Goal: Register for event/course

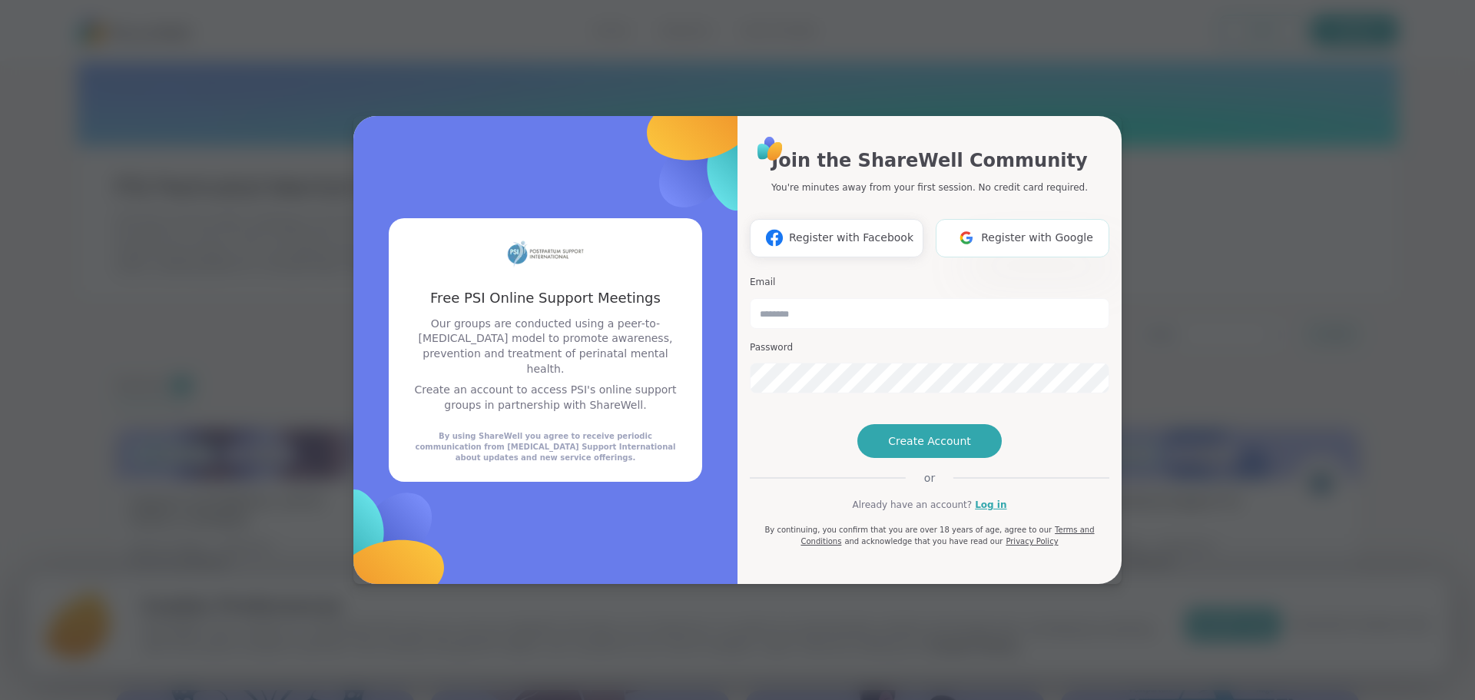
click at [1003, 230] on span "Register with Google" at bounding box center [1037, 238] width 112 height 16
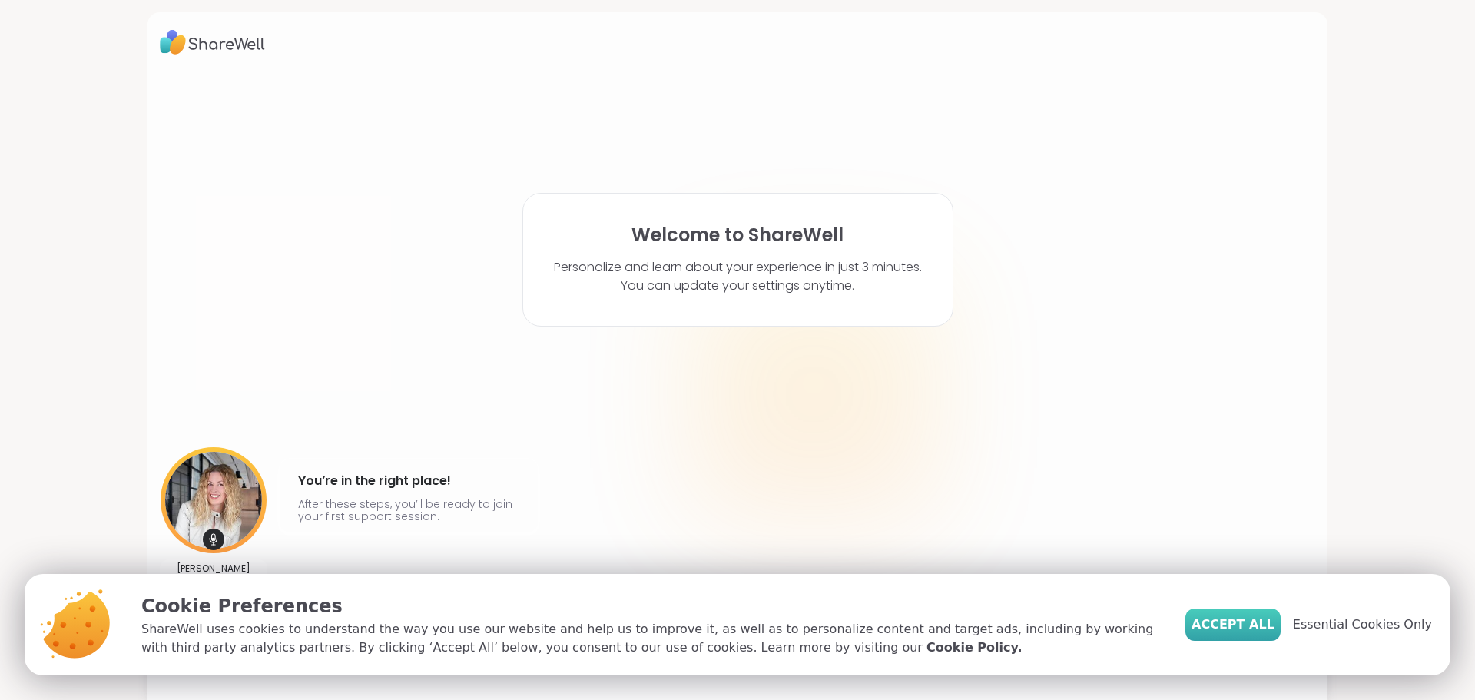
click at [1242, 622] on span "Accept All" at bounding box center [1233, 624] width 83 height 18
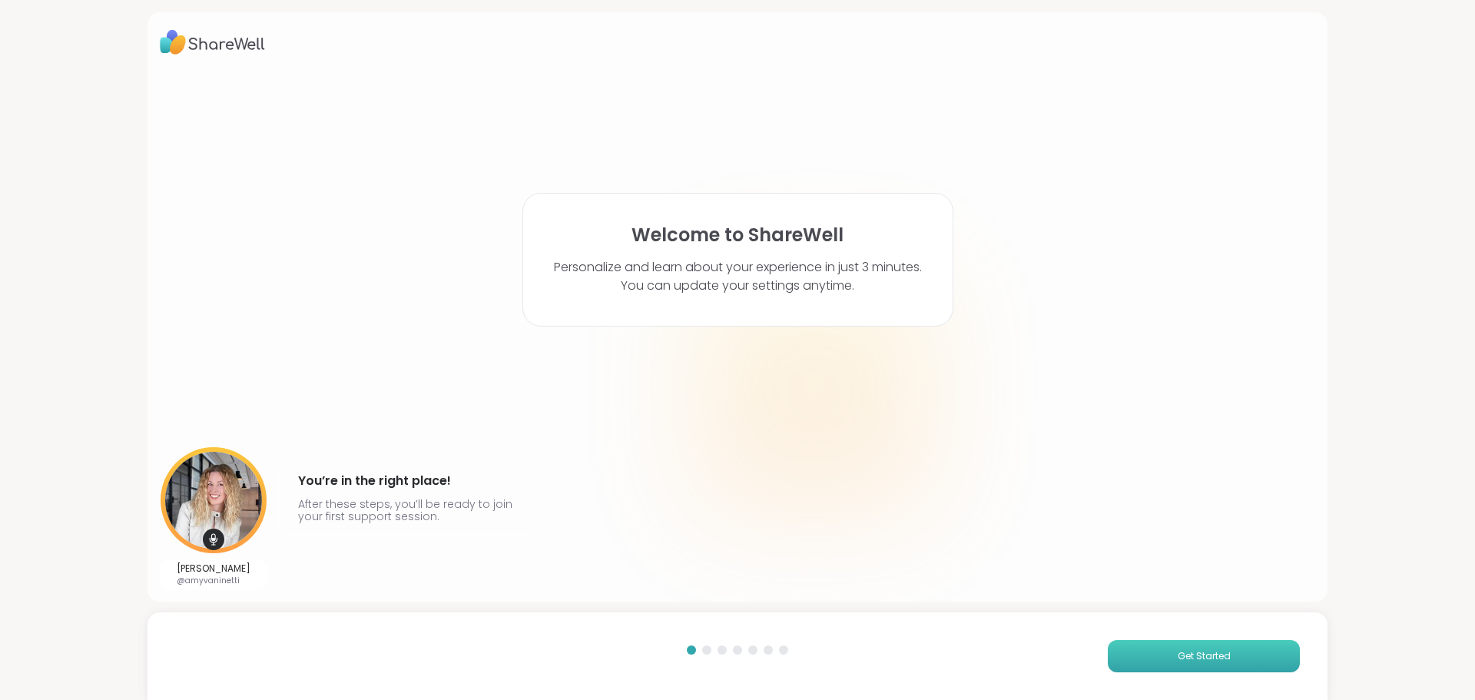
click at [1202, 657] on span "Get Started" at bounding box center [1204, 656] width 53 height 14
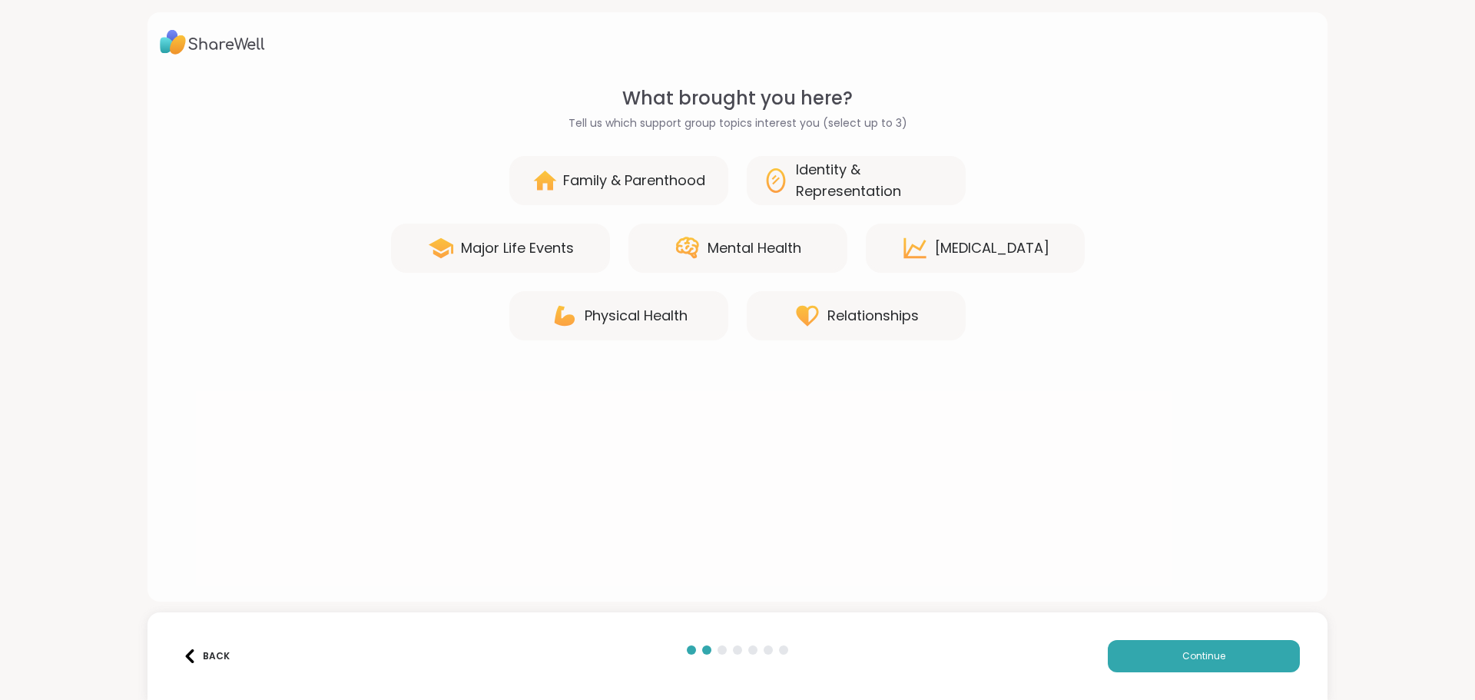
click at [765, 239] on div "Mental Health" at bounding box center [755, 248] width 94 height 22
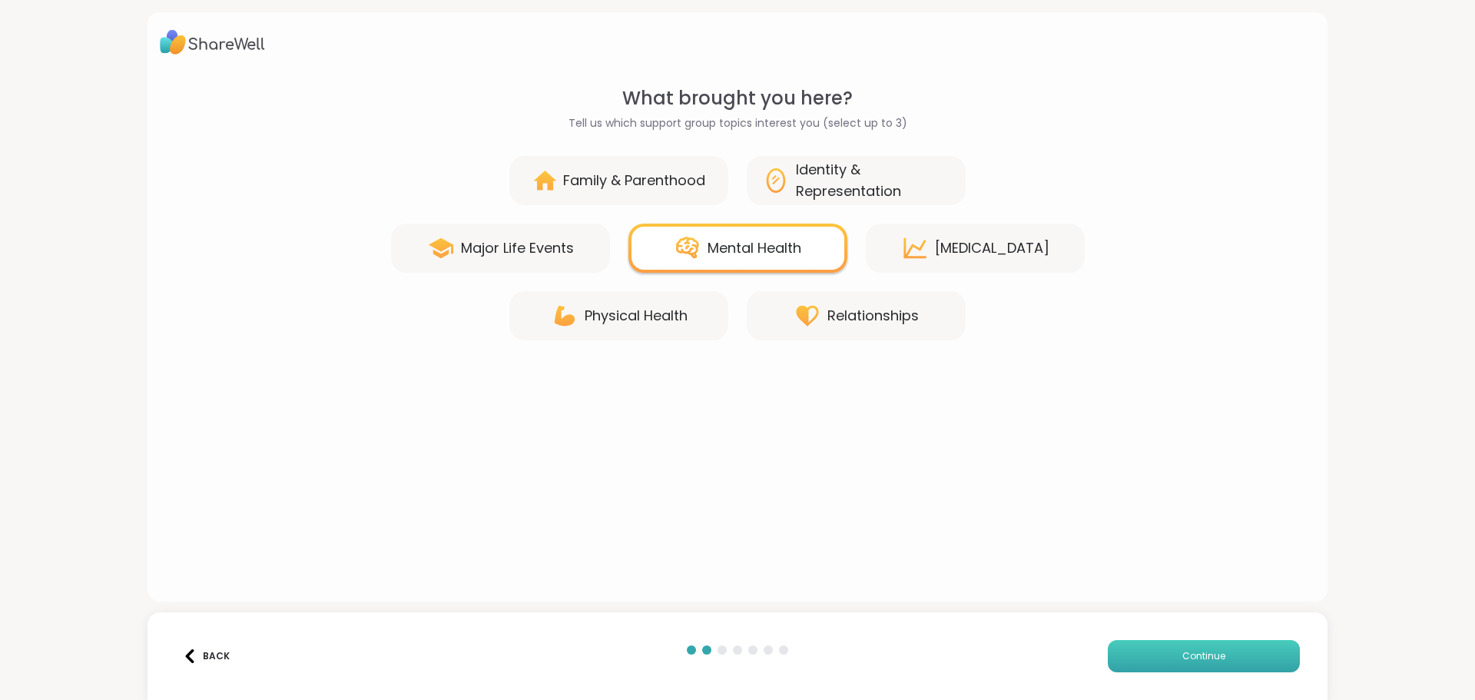
click at [1226, 655] on button "Continue" at bounding box center [1204, 656] width 192 height 32
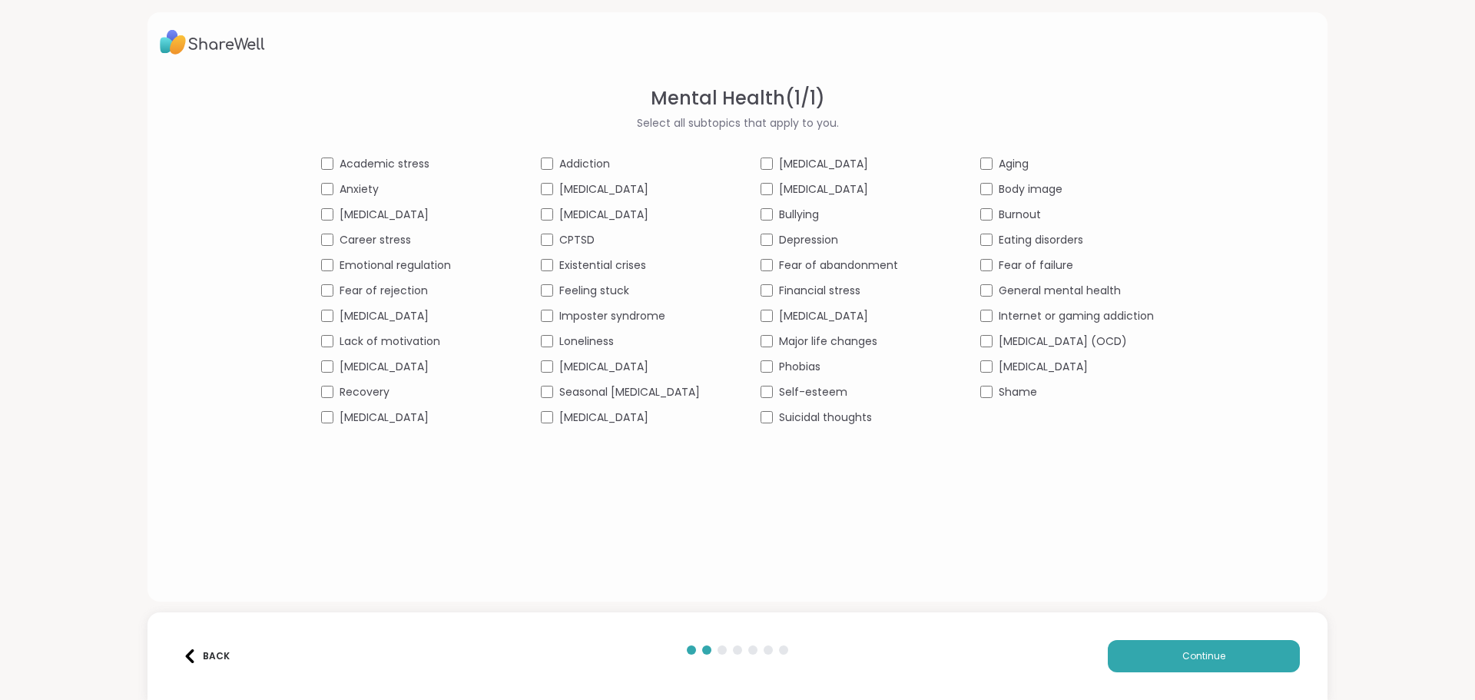
click at [481, 310] on div "Academic stress Addiction [MEDICAL_DATA] Aging Anxiety [MEDICAL_DATA] [MEDICAL_…" at bounding box center [737, 291] width 833 height 270
click at [1140, 678] on div "Back Continue" at bounding box center [738, 656] width 1180 height 88
click at [321, 413] on div "[MEDICAL_DATA]" at bounding box center [408, 417] width 174 height 16
click at [1155, 669] on button "Continue" at bounding box center [1204, 656] width 192 height 32
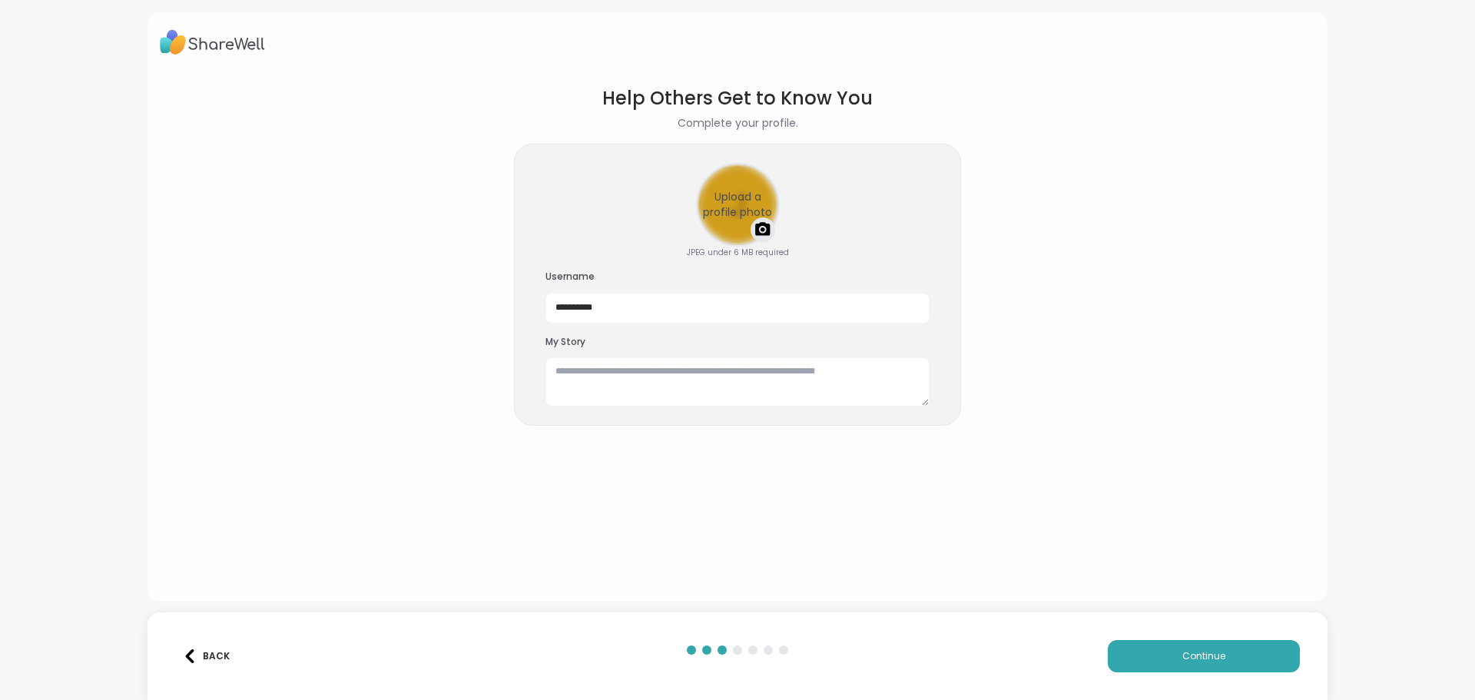
click at [731, 201] on div "Upload a profile photo" at bounding box center [738, 204] width 81 height 81
click at [728, 193] on div "Upload a profile photo" at bounding box center [738, 204] width 81 height 81
click at [599, 372] on textarea at bounding box center [737, 381] width 384 height 49
drag, startPoint x: 648, startPoint y: 313, endPoint x: 552, endPoint y: 302, distance: 96.7
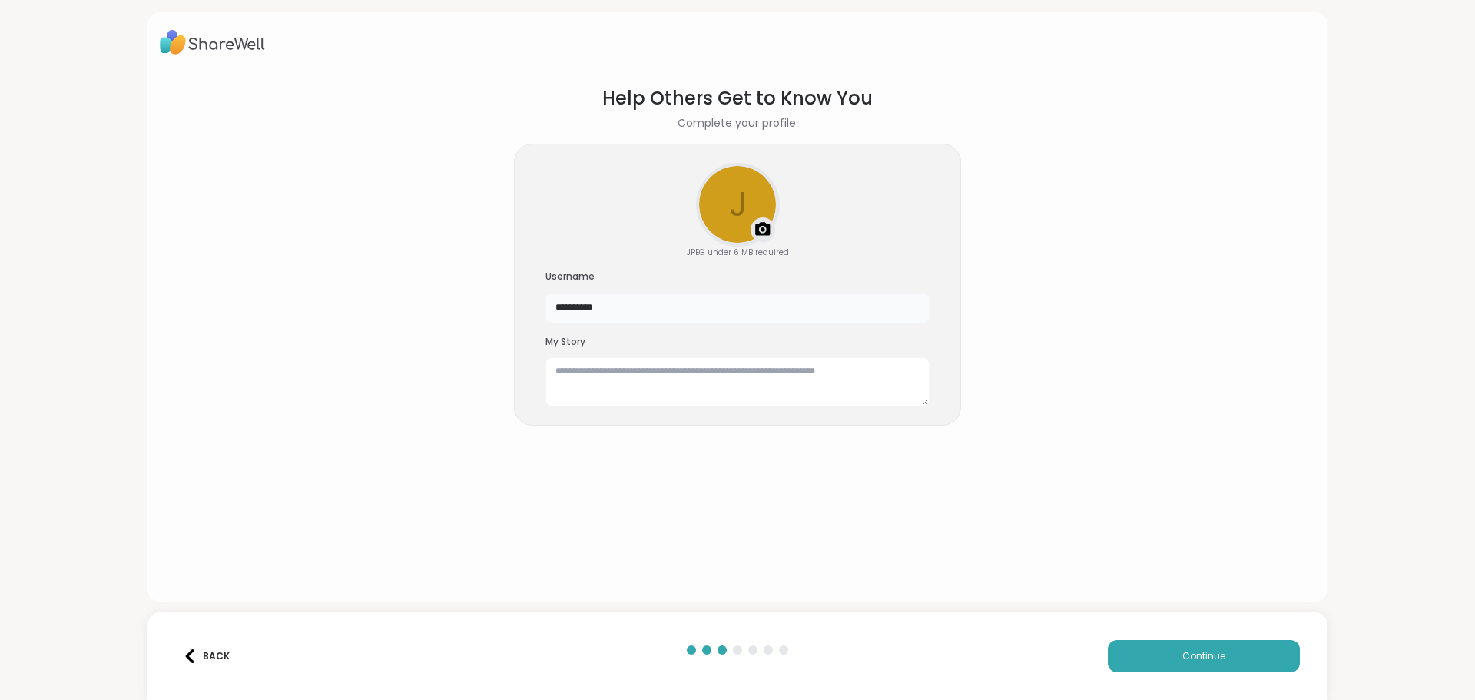
click at [552, 302] on input "**********" at bounding box center [737, 308] width 384 height 31
type input "*"
type input "*****"
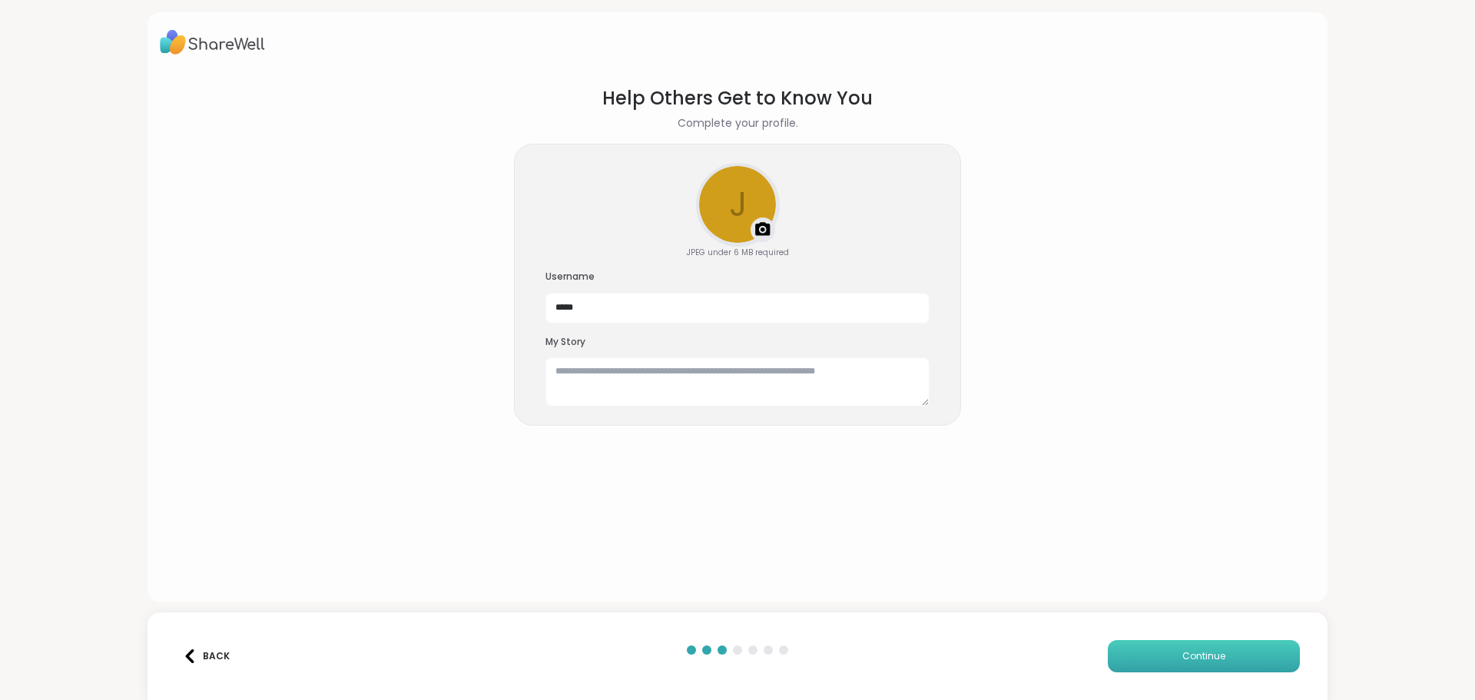
click at [1184, 651] on span "Continue" at bounding box center [1203, 656] width 43 height 14
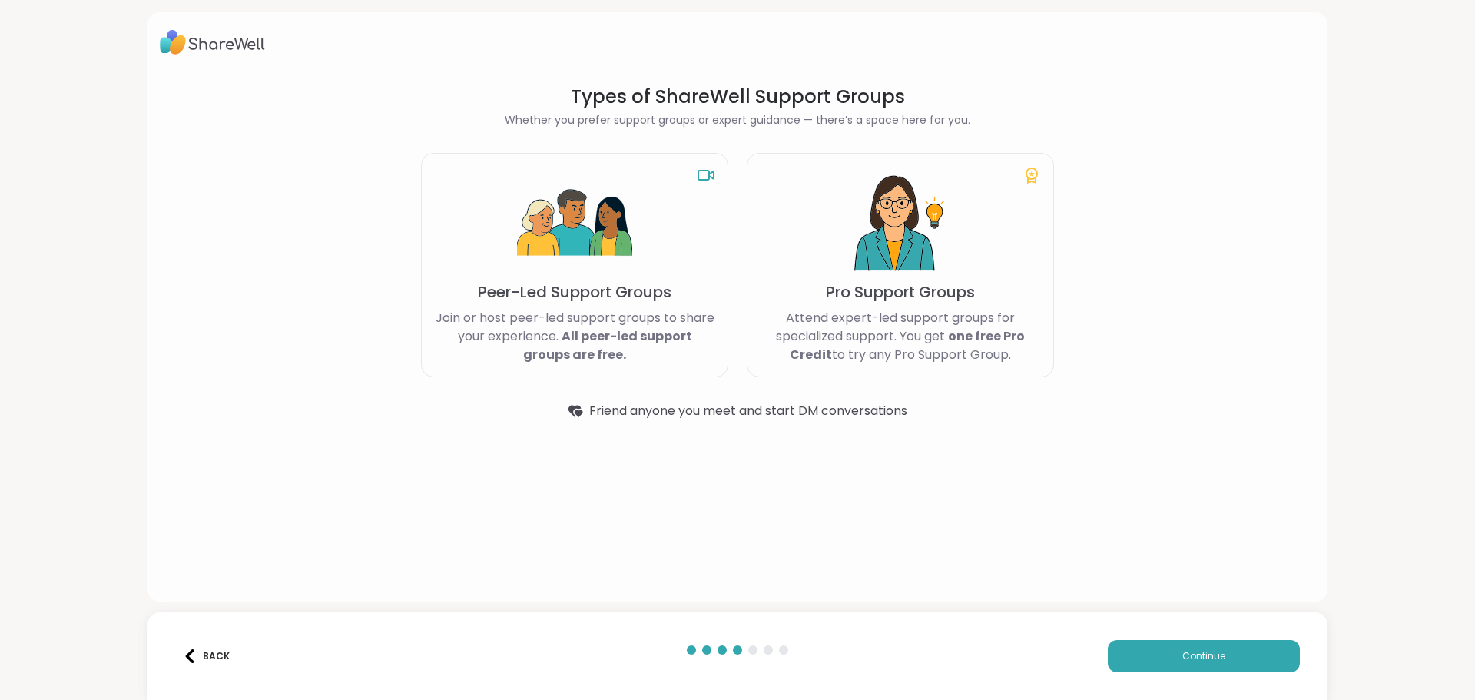
click at [912, 288] on p "Pro Support Groups" at bounding box center [900, 292] width 149 height 22
click at [885, 231] on img at bounding box center [900, 223] width 115 height 115
click at [1182, 654] on span "Continue" at bounding box center [1203, 656] width 43 height 14
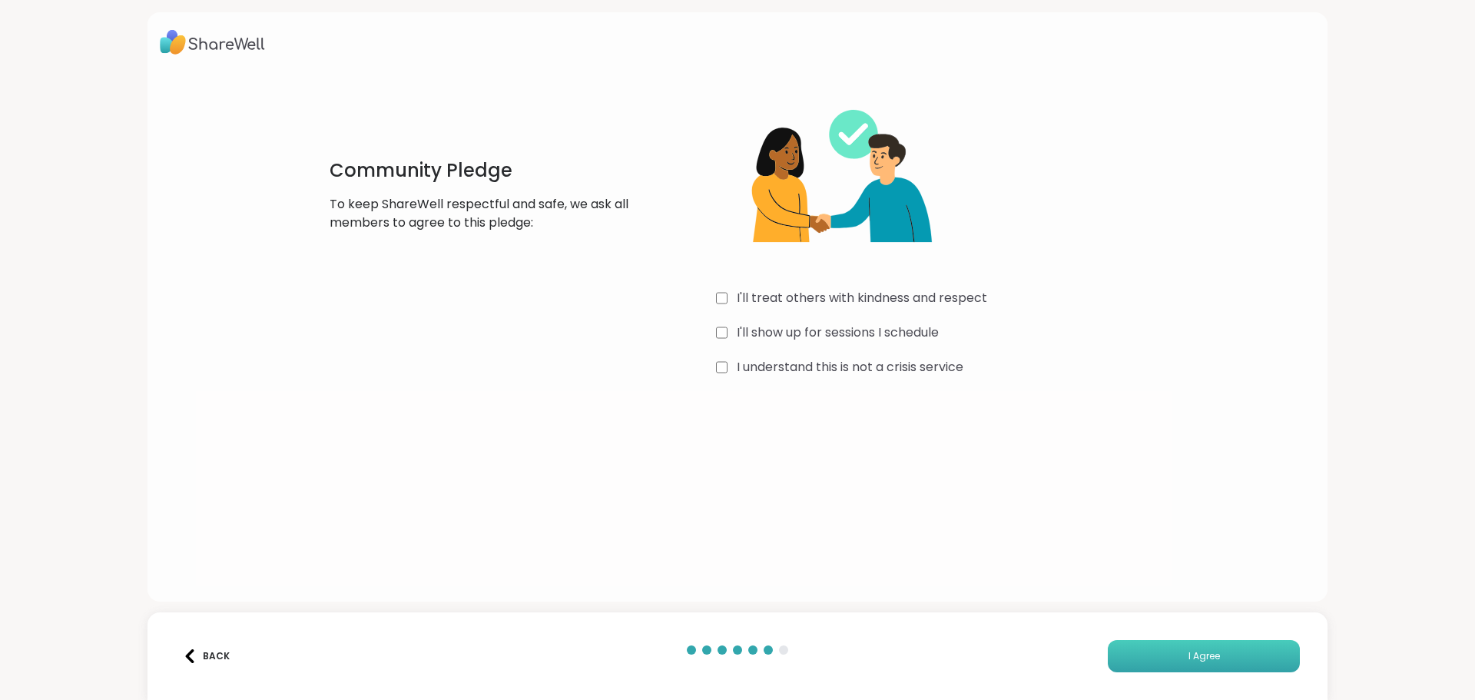
click at [1252, 659] on button "I Agree" at bounding box center [1204, 656] width 192 height 32
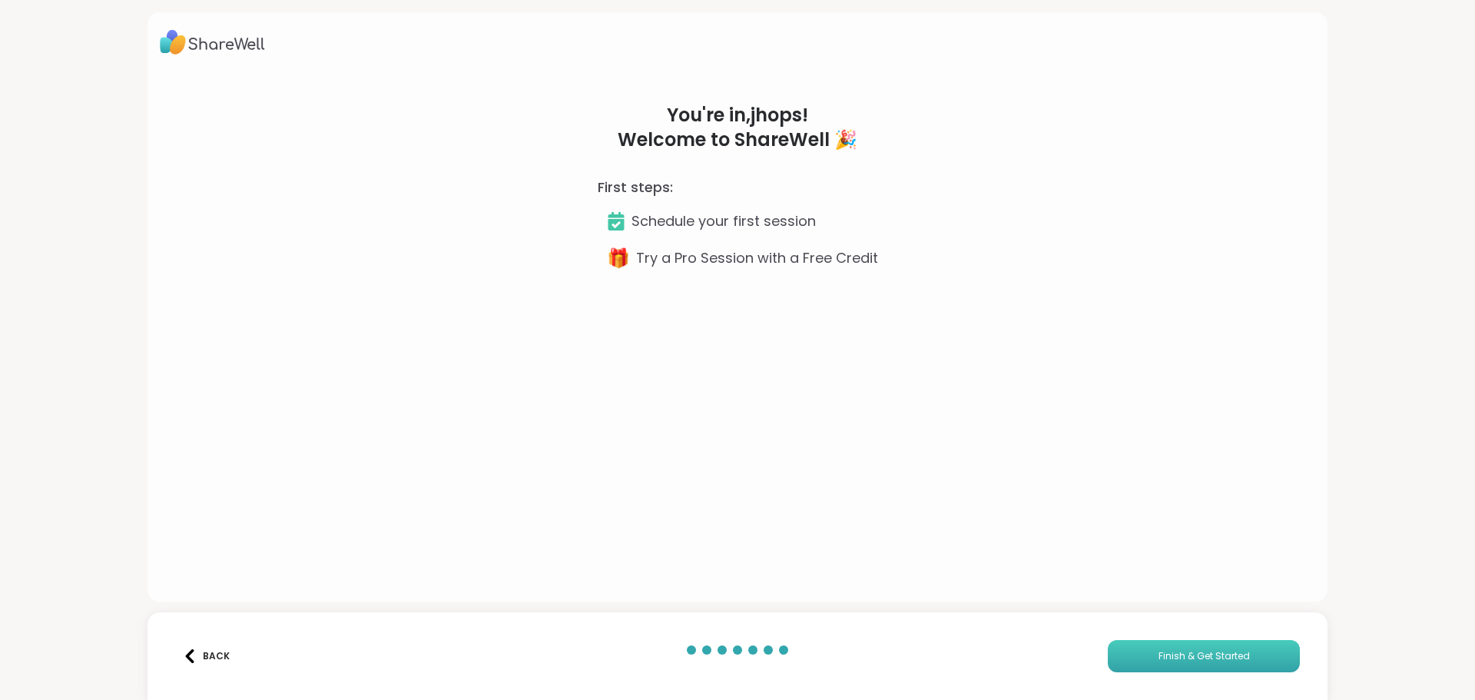
click at [1168, 658] on span "Finish & Get Started" at bounding box center [1204, 656] width 91 height 14
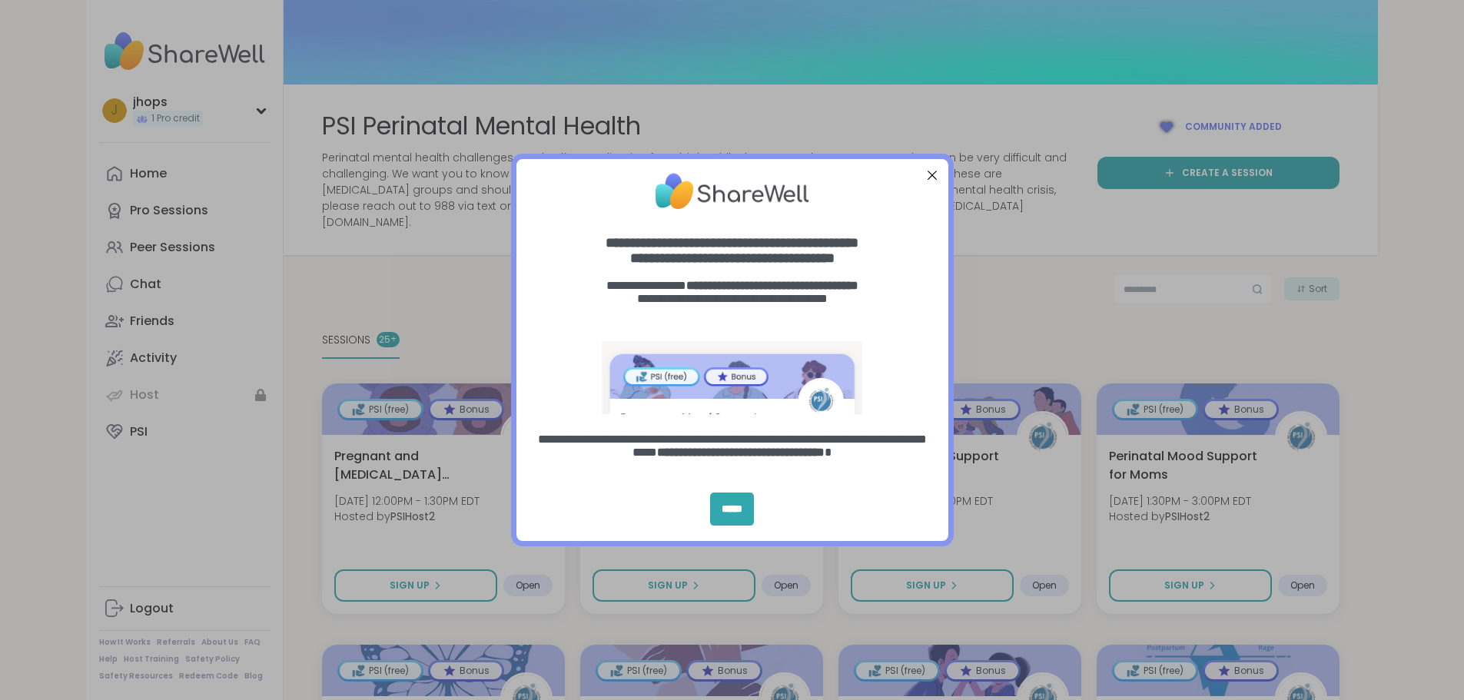
click at [927, 174] on div at bounding box center [931, 174] width 20 height 20
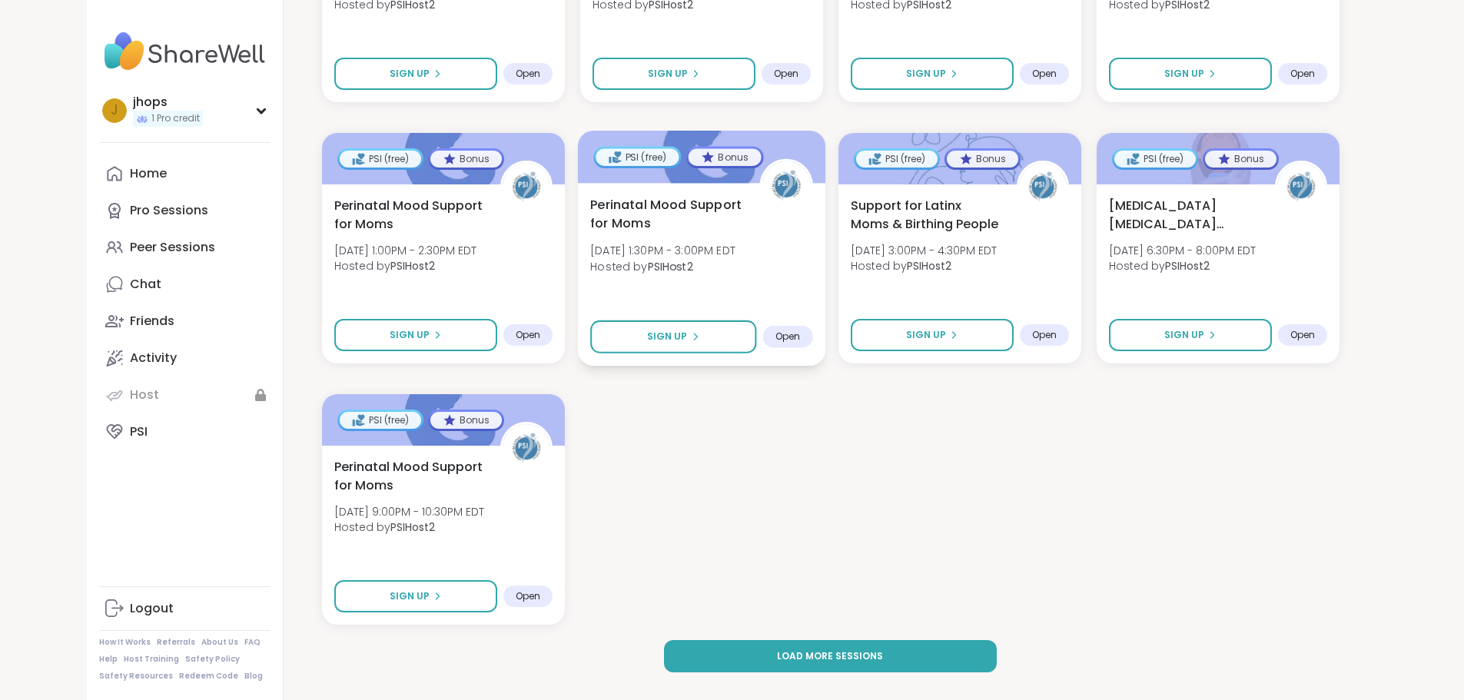
scroll to position [1562, 0]
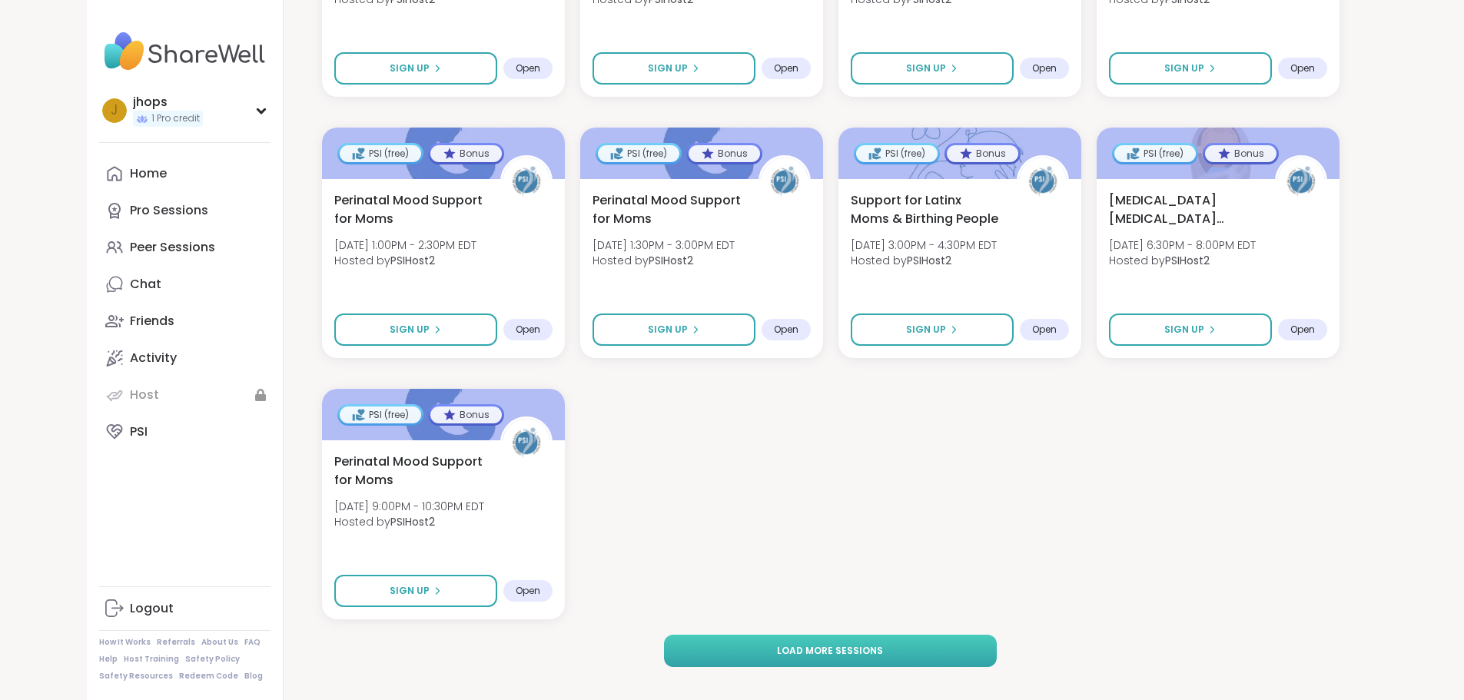
click at [664, 649] on button "Load more sessions" at bounding box center [830, 651] width 333 height 32
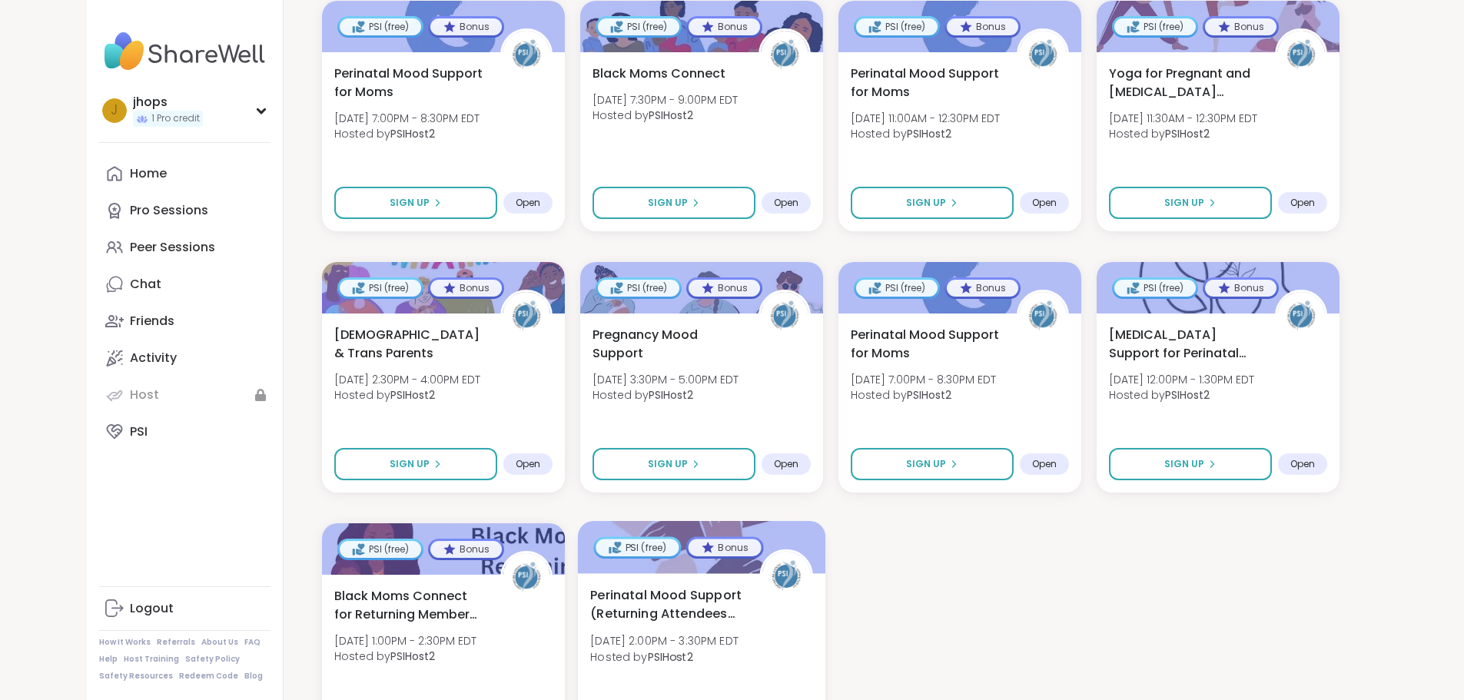
scroll to position [3022, 0]
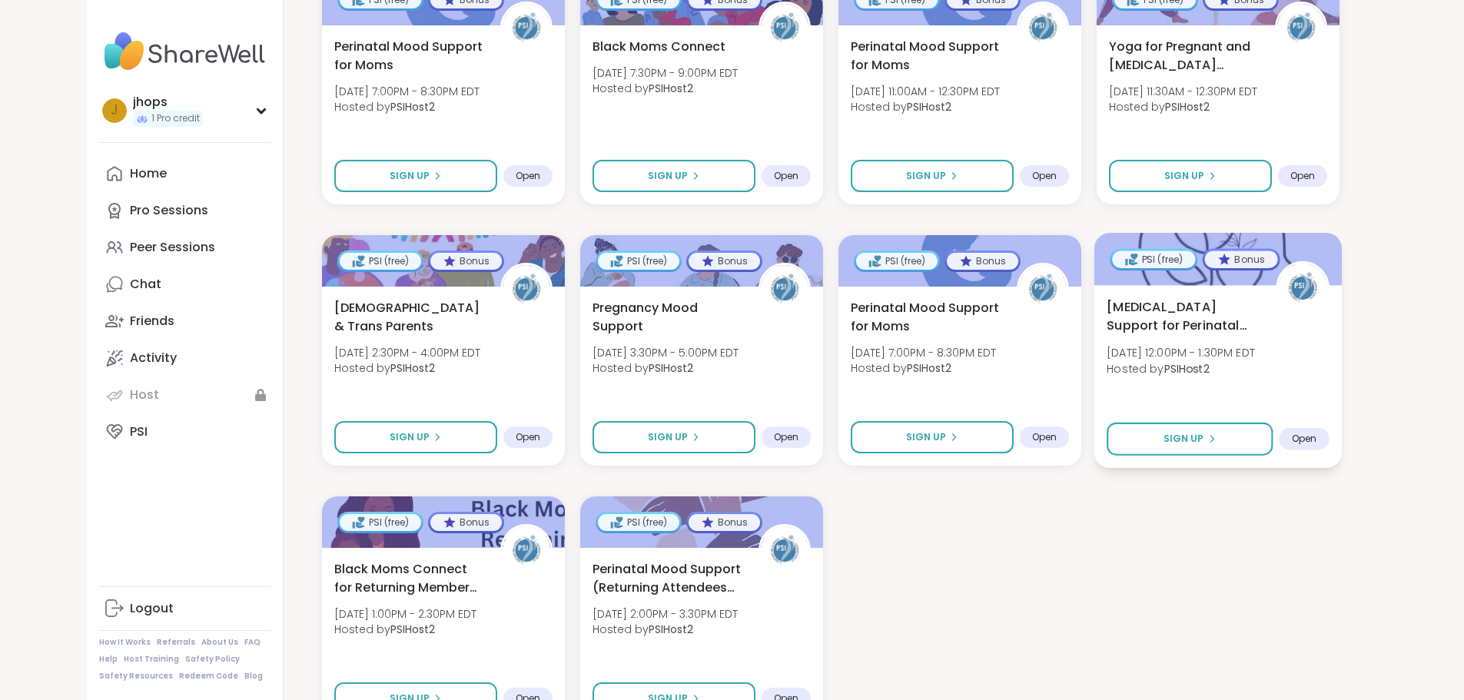
click at [1204, 297] on span "[MEDICAL_DATA] Support for Perinatal People" at bounding box center [1182, 316] width 152 height 38
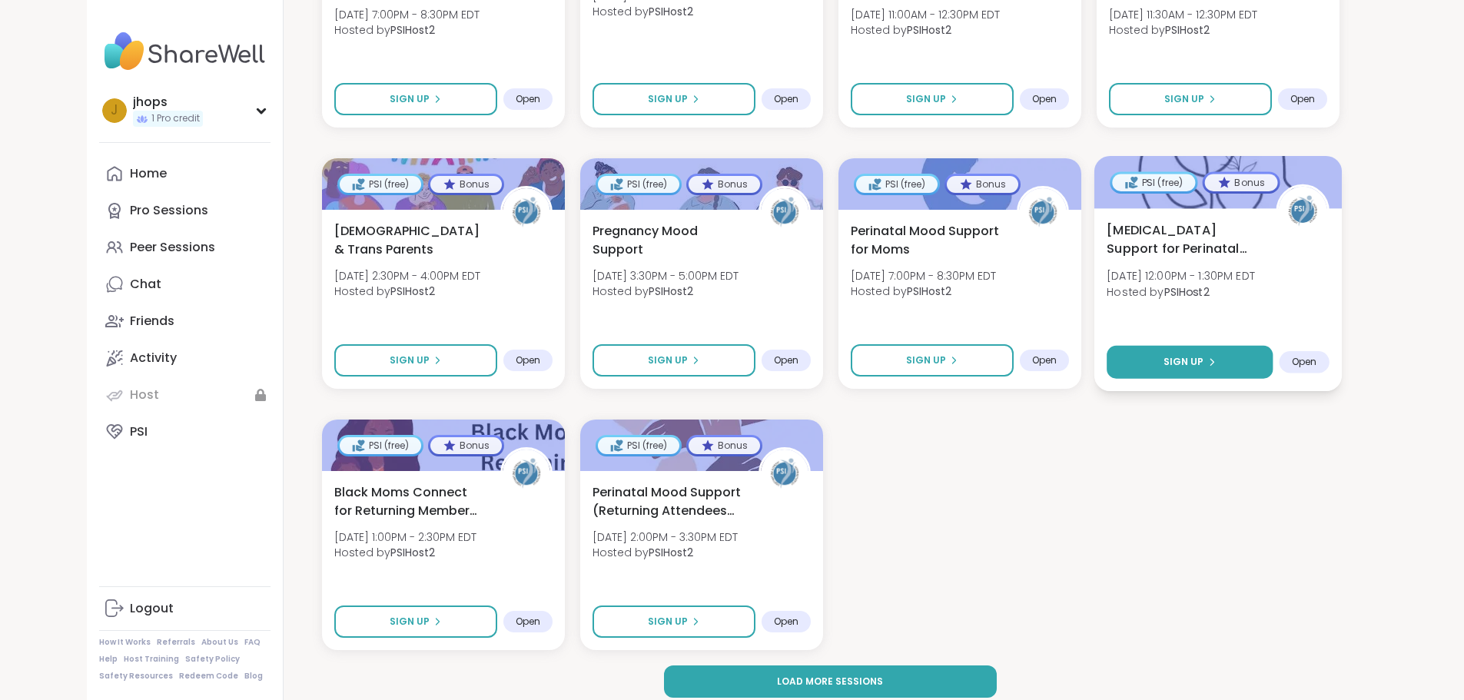
click at [1214, 346] on button "Sign Up" at bounding box center [1189, 362] width 166 height 33
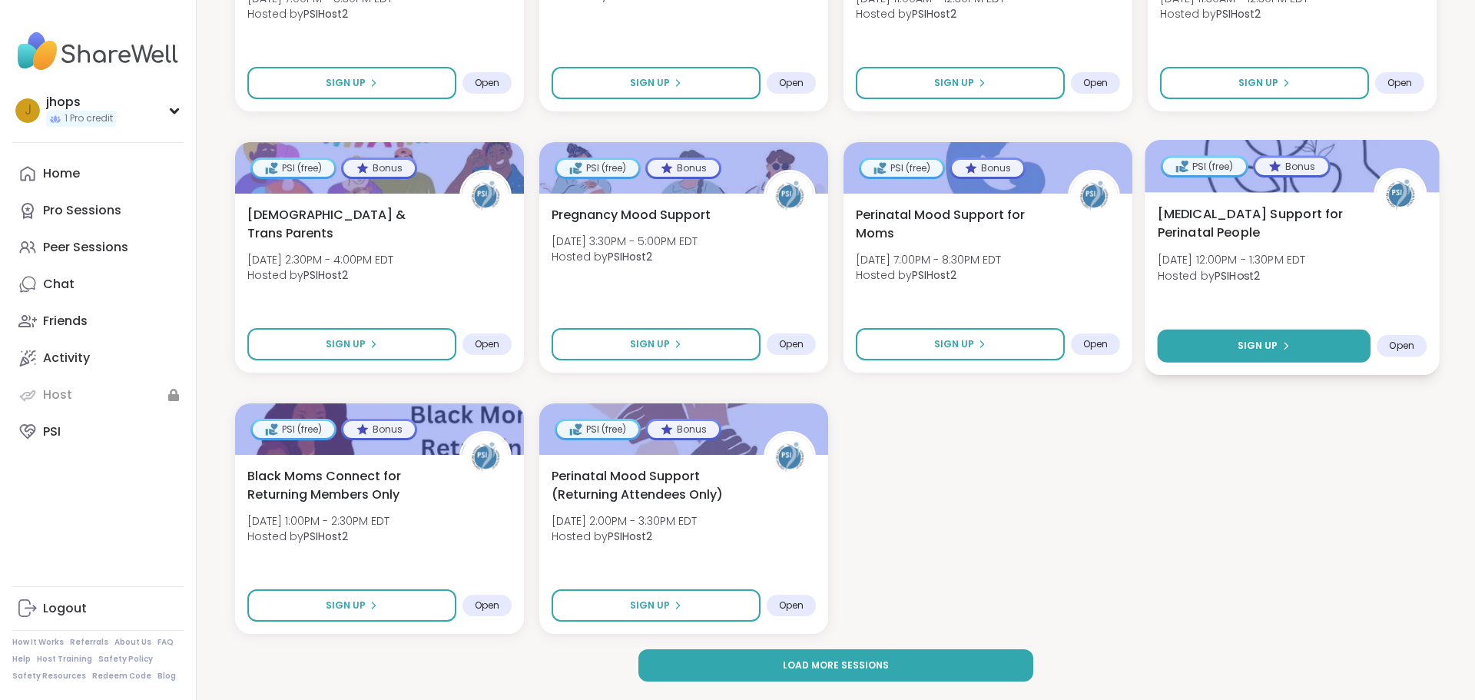
select select "**"
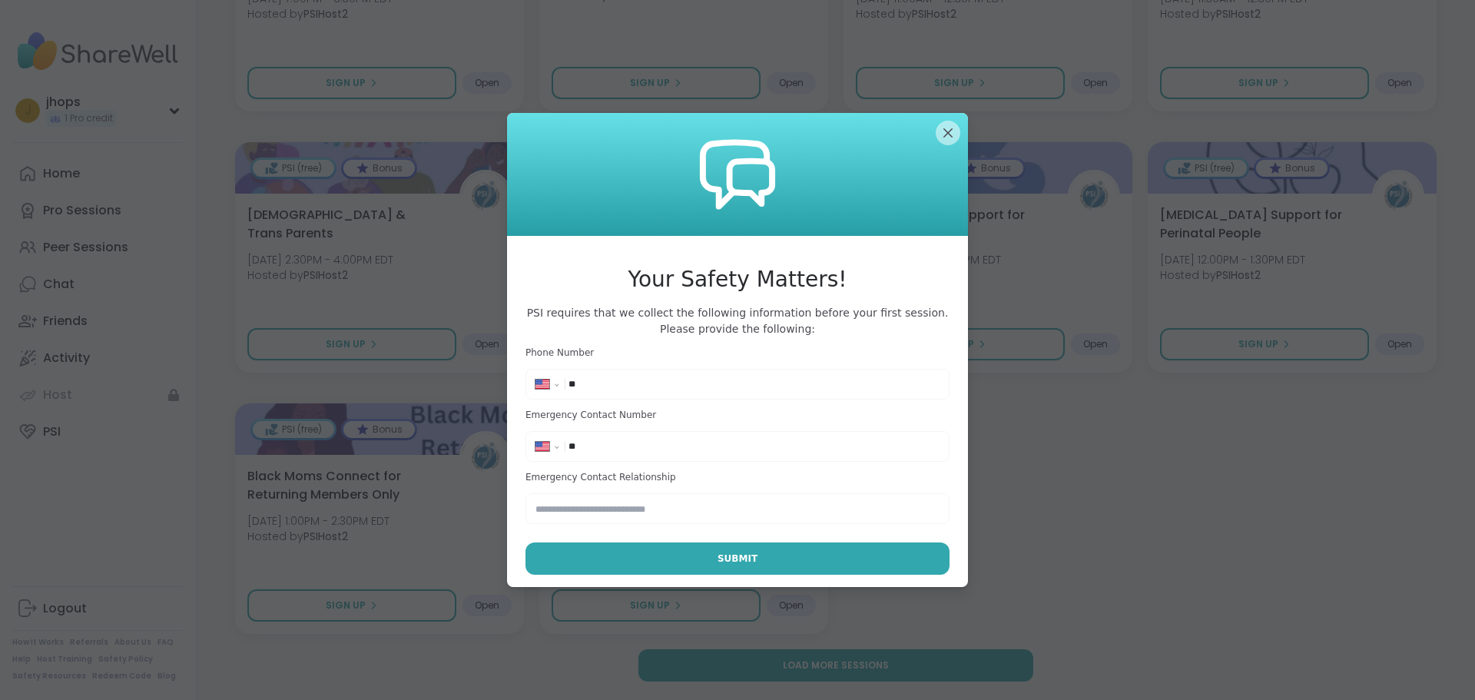
click at [603, 381] on input "**" at bounding box center [754, 383] width 371 height 15
type input "**********"
click at [672, 448] on input "**" at bounding box center [754, 446] width 371 height 15
type input "**********"
click at [602, 502] on input "text" at bounding box center [737, 508] width 424 height 31
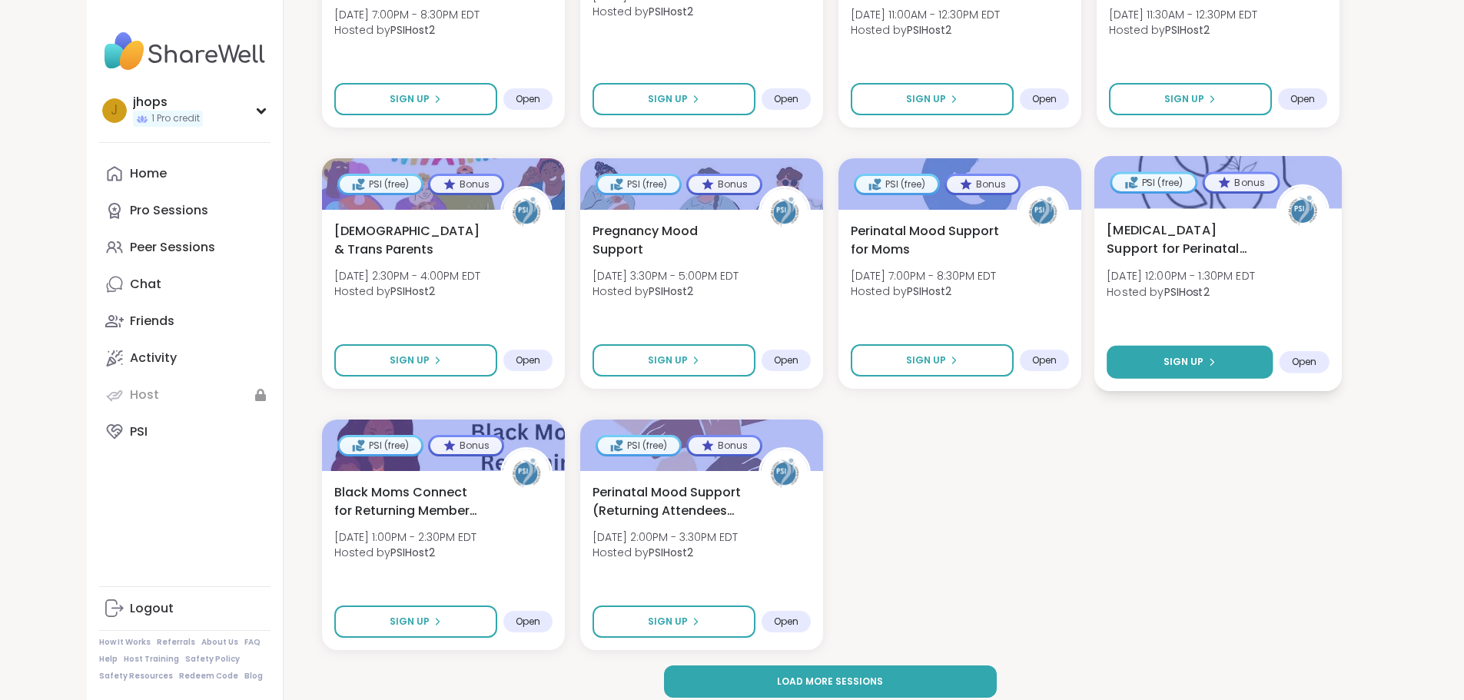
click at [1272, 353] on button "Sign Up" at bounding box center [1189, 362] width 166 height 33
select select "**"
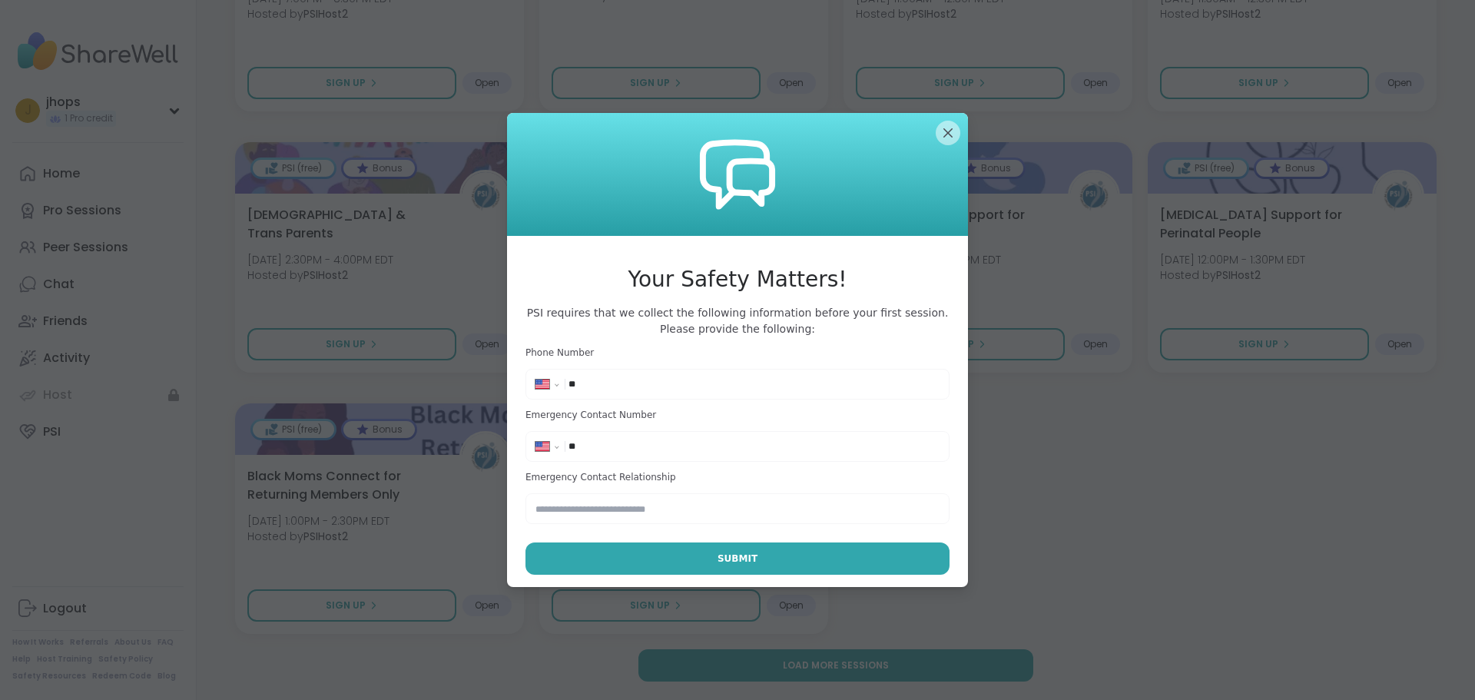
click at [684, 380] on input "**" at bounding box center [754, 383] width 371 height 15
type input "**********"
click at [647, 444] on input "**" at bounding box center [754, 446] width 371 height 15
type input "**********"
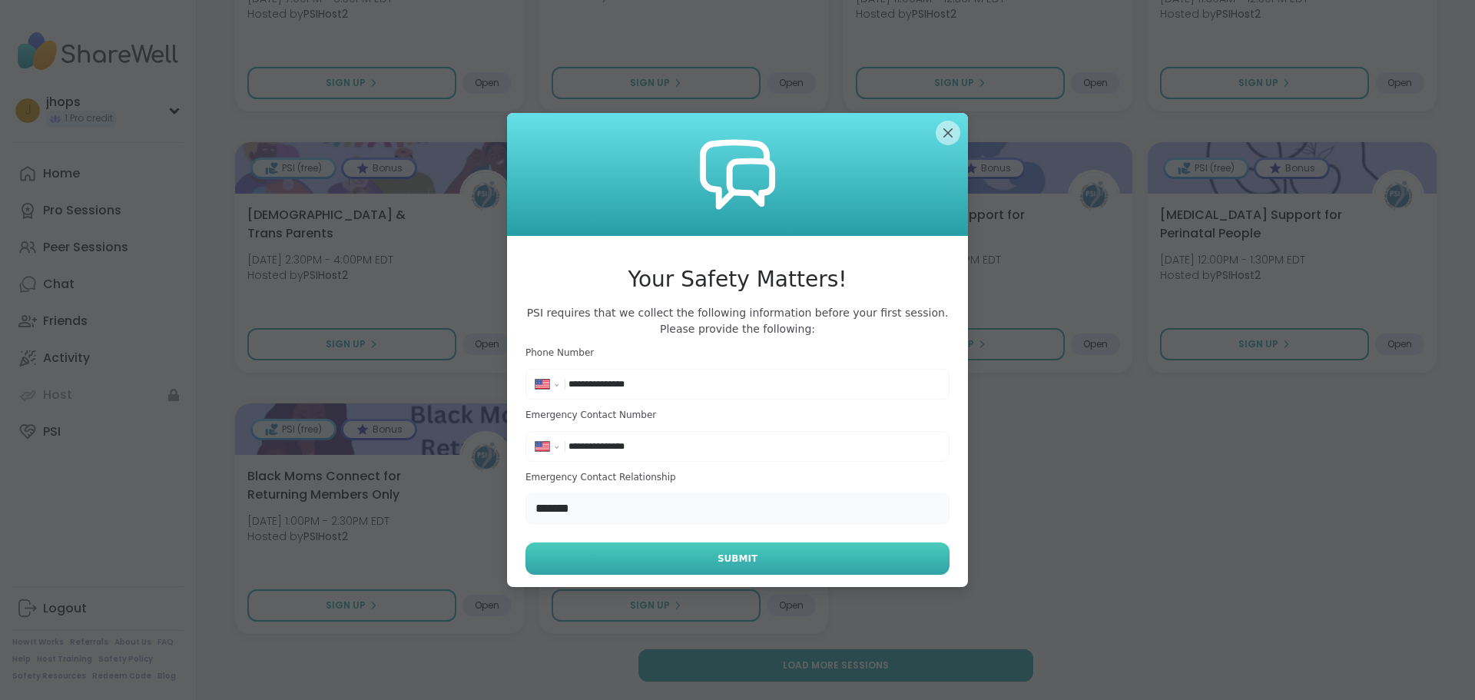
type input "*******"
click at [699, 557] on button "Submit" at bounding box center [737, 558] width 424 height 32
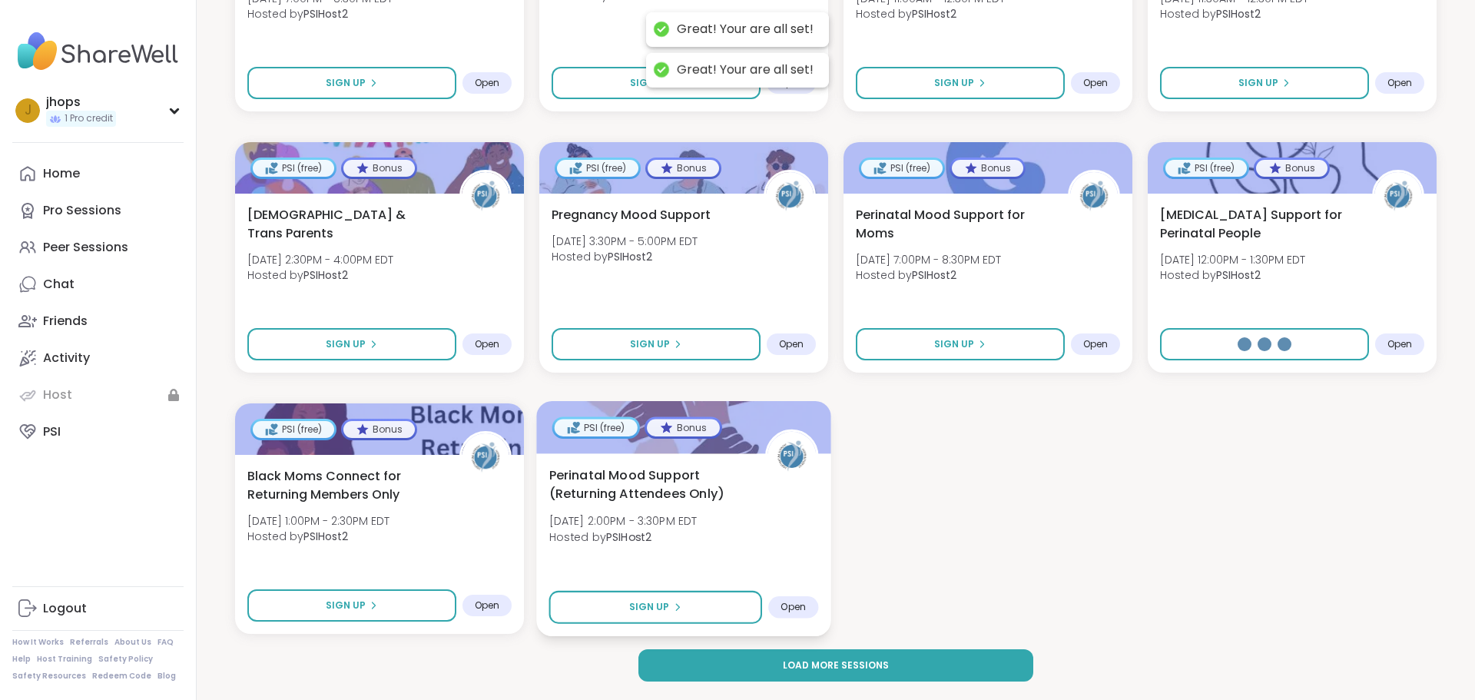
select select "**"
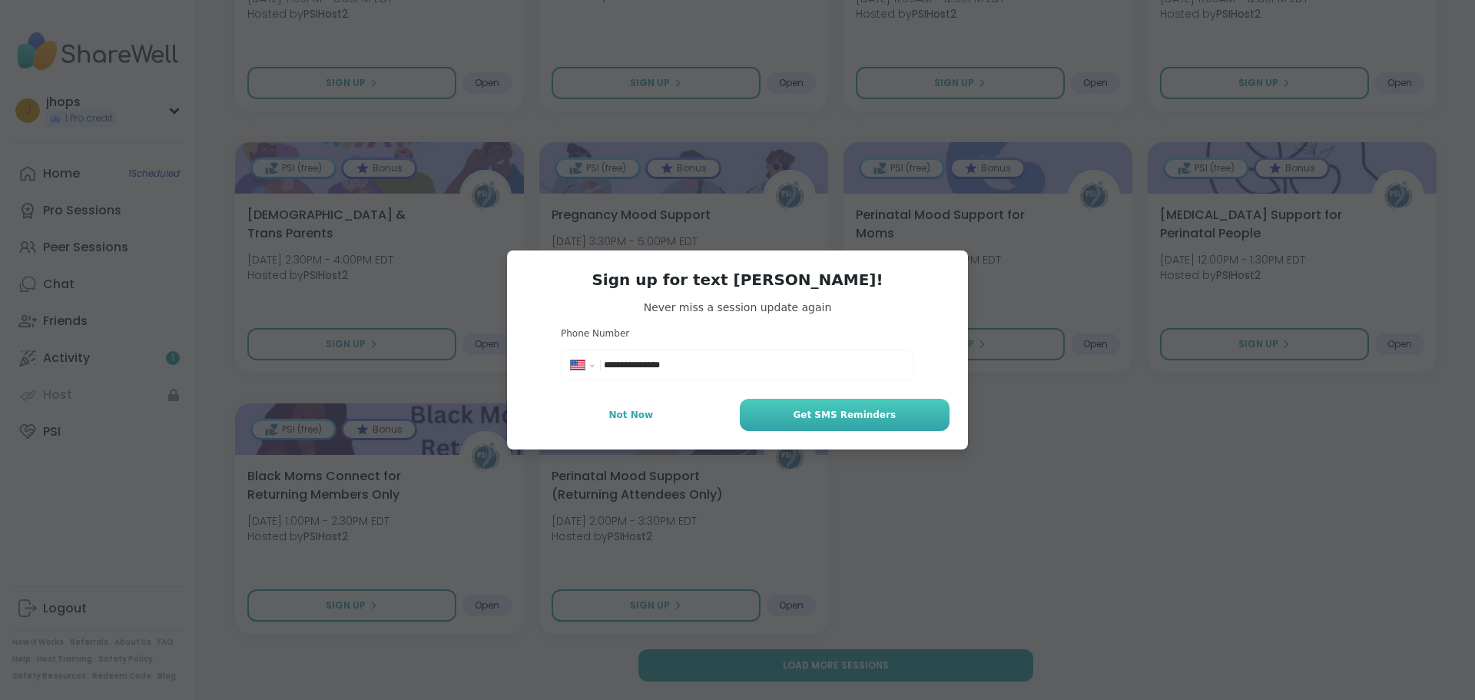
click at [804, 420] on span "Get SMS Reminders" at bounding box center [844, 415] width 103 height 14
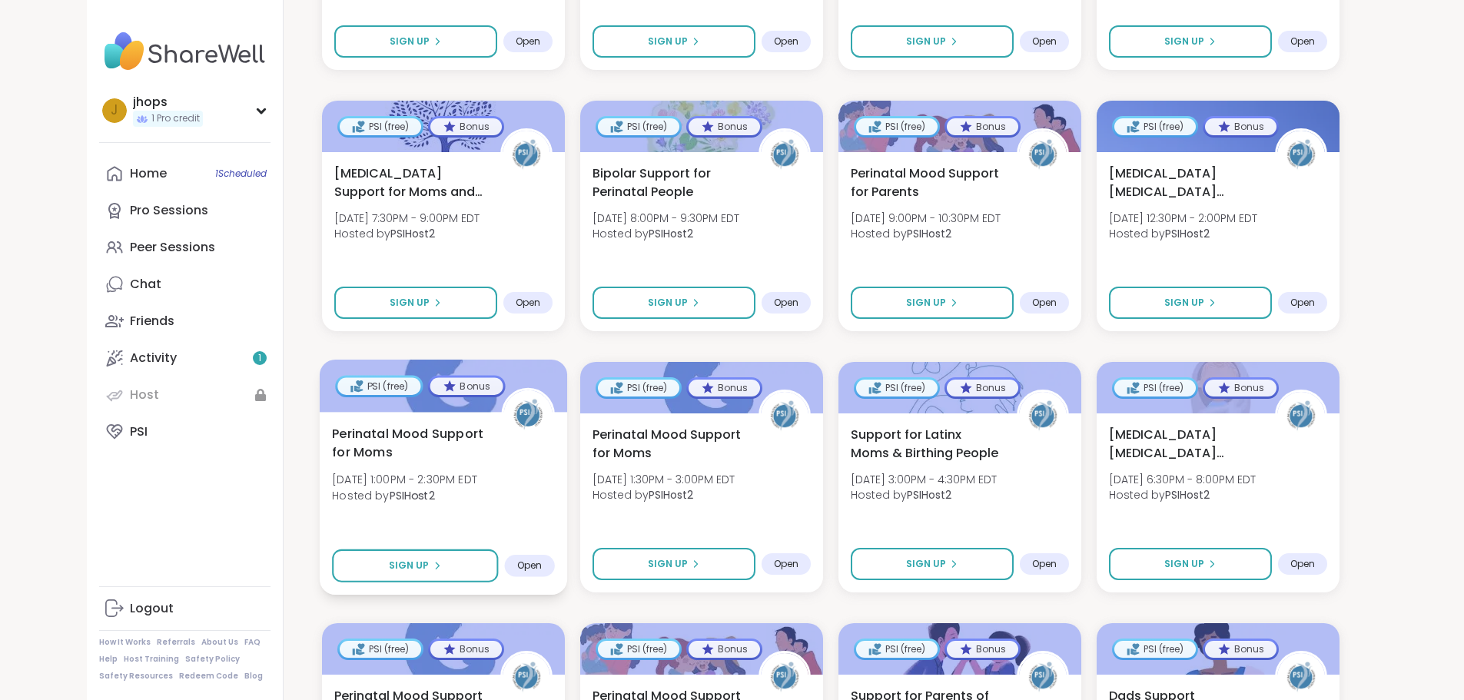
scroll to position [1331, 0]
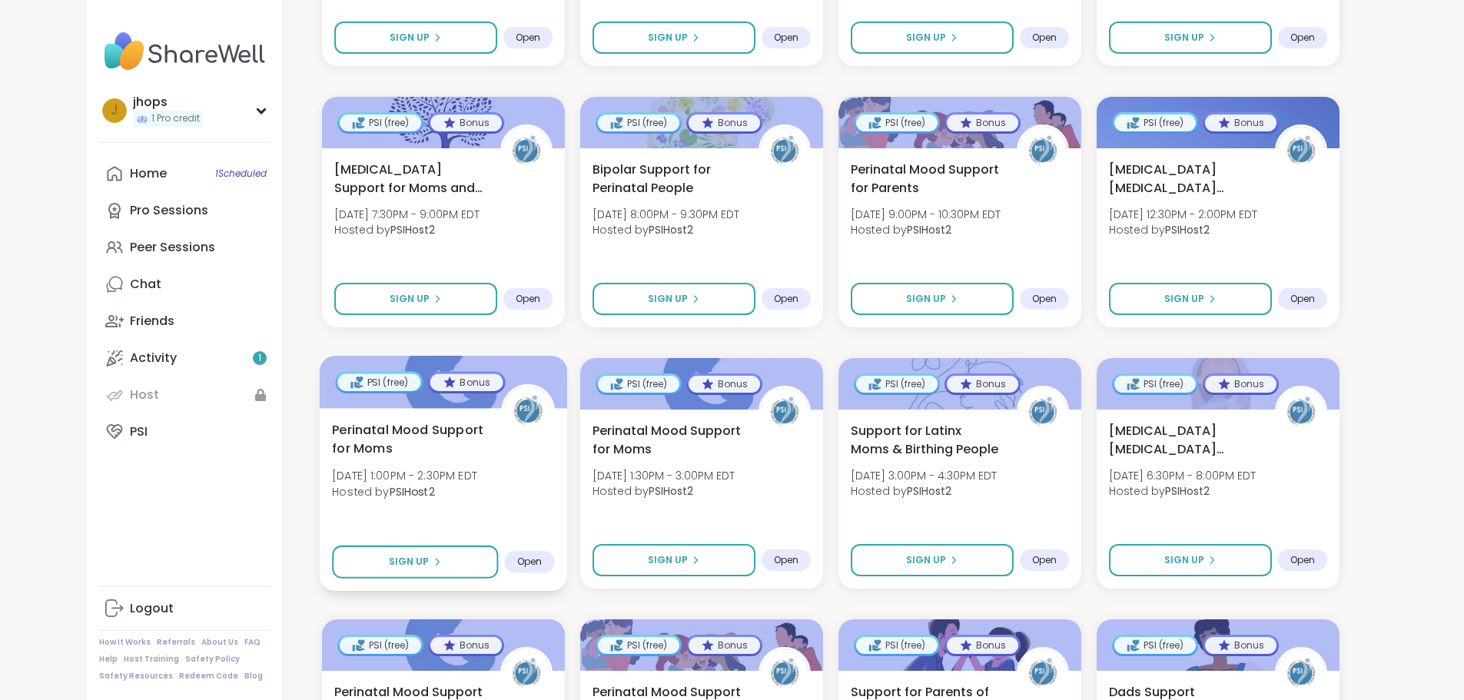
click at [332, 420] on span "Perinatal Mood Support for Moms" at bounding box center [408, 439] width 152 height 38
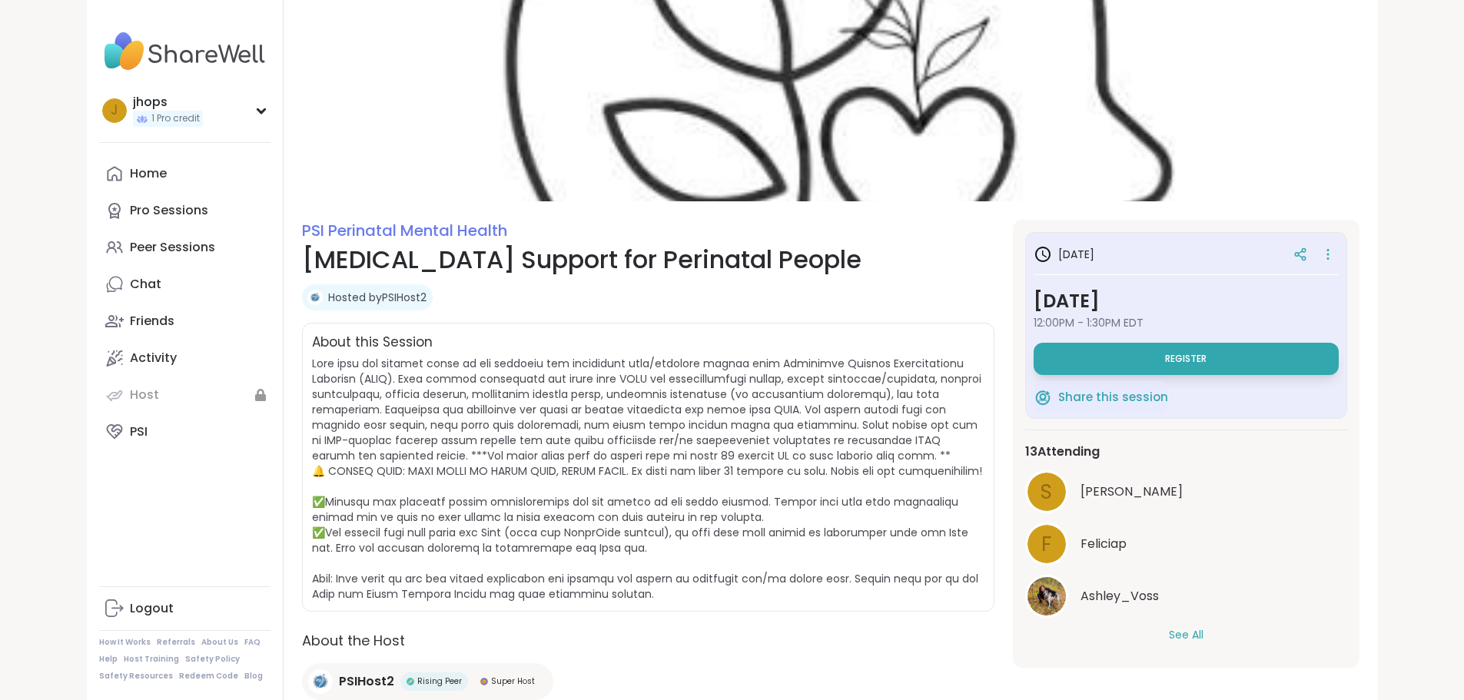
click at [396, 350] on div "About this Session" at bounding box center [648, 343] width 672 height 20
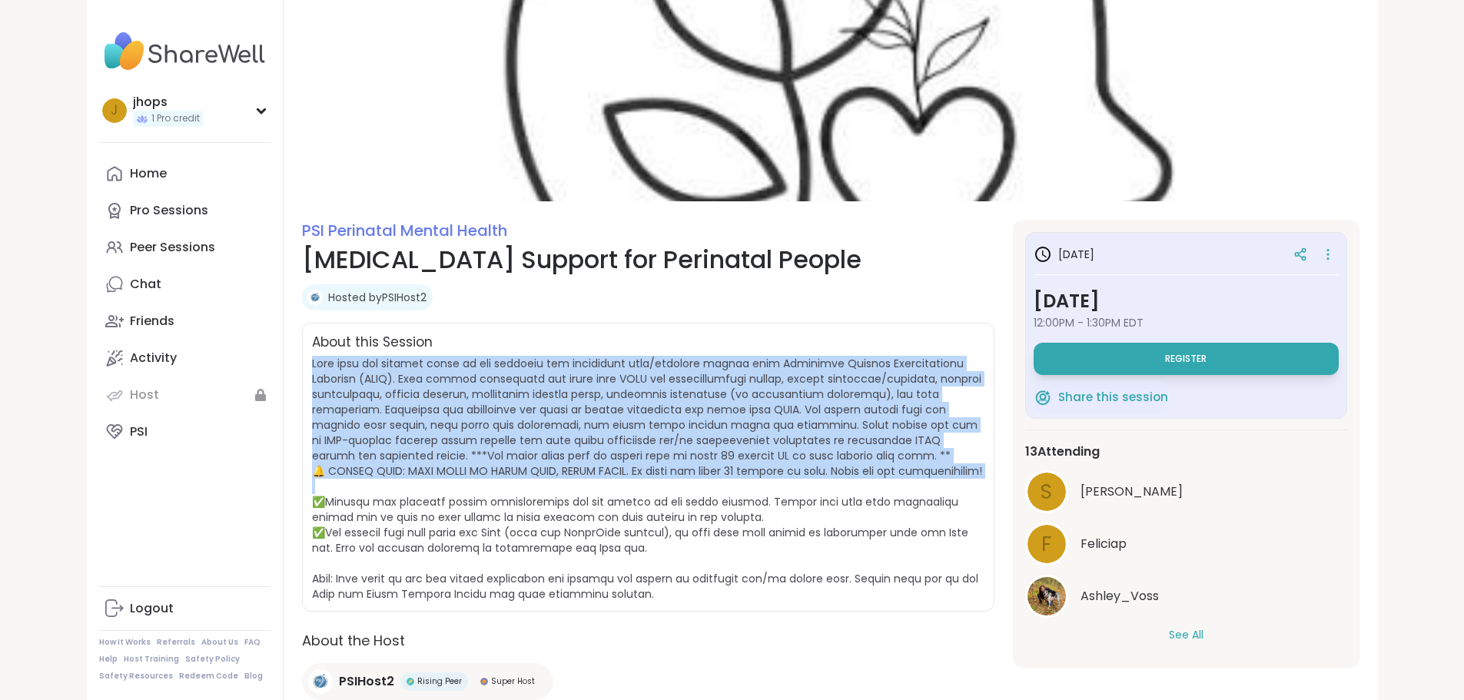
drag, startPoint x: 396, startPoint y: 350, endPoint x: 521, endPoint y: 474, distance: 175.5
click at [521, 474] on div "About this Session" at bounding box center [648, 467] width 692 height 289
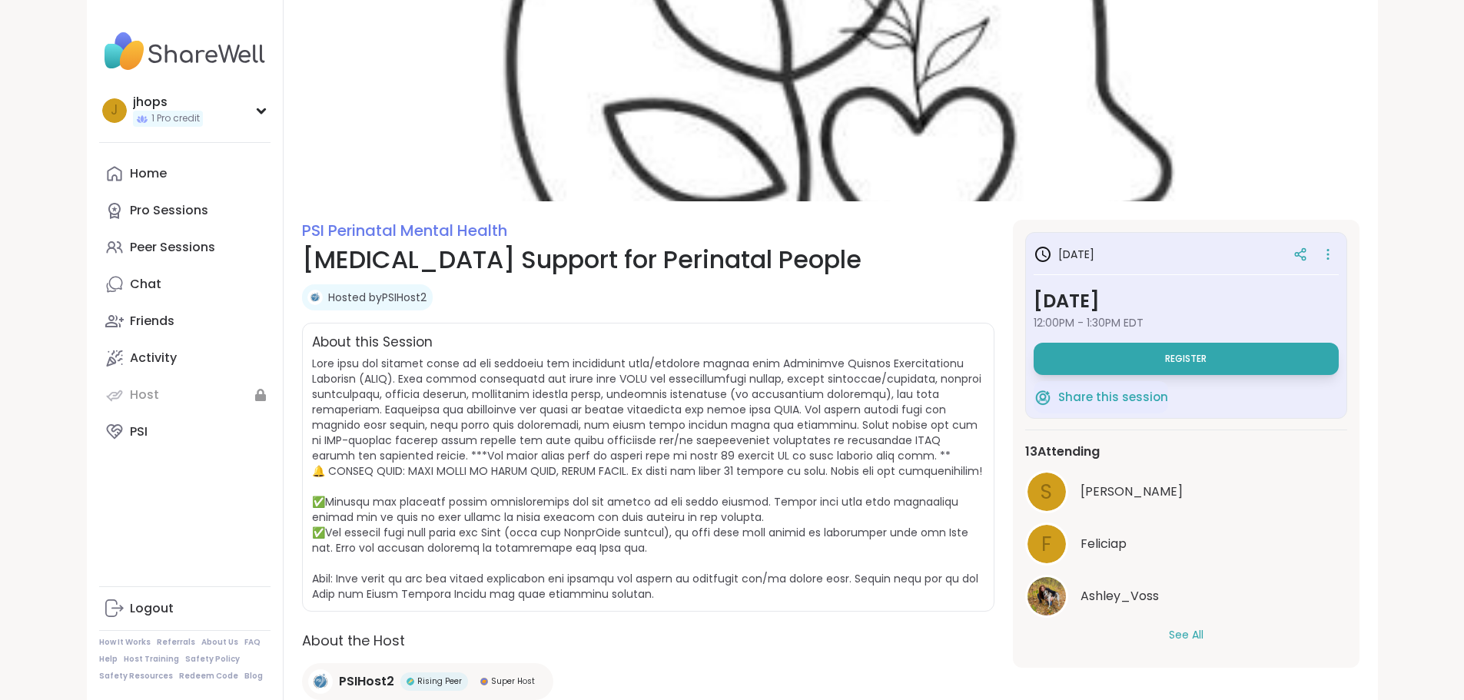
click at [468, 546] on span at bounding box center [648, 479] width 672 height 246
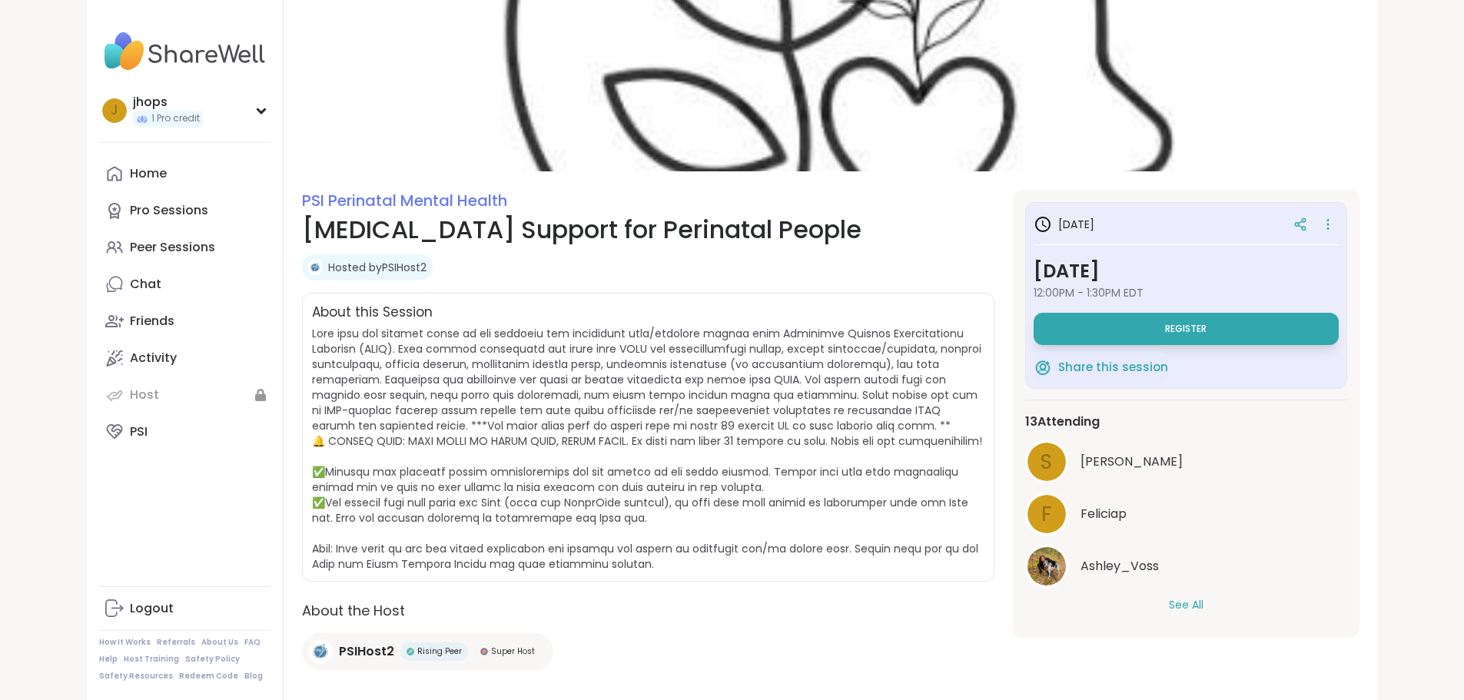
scroll to position [58, 0]
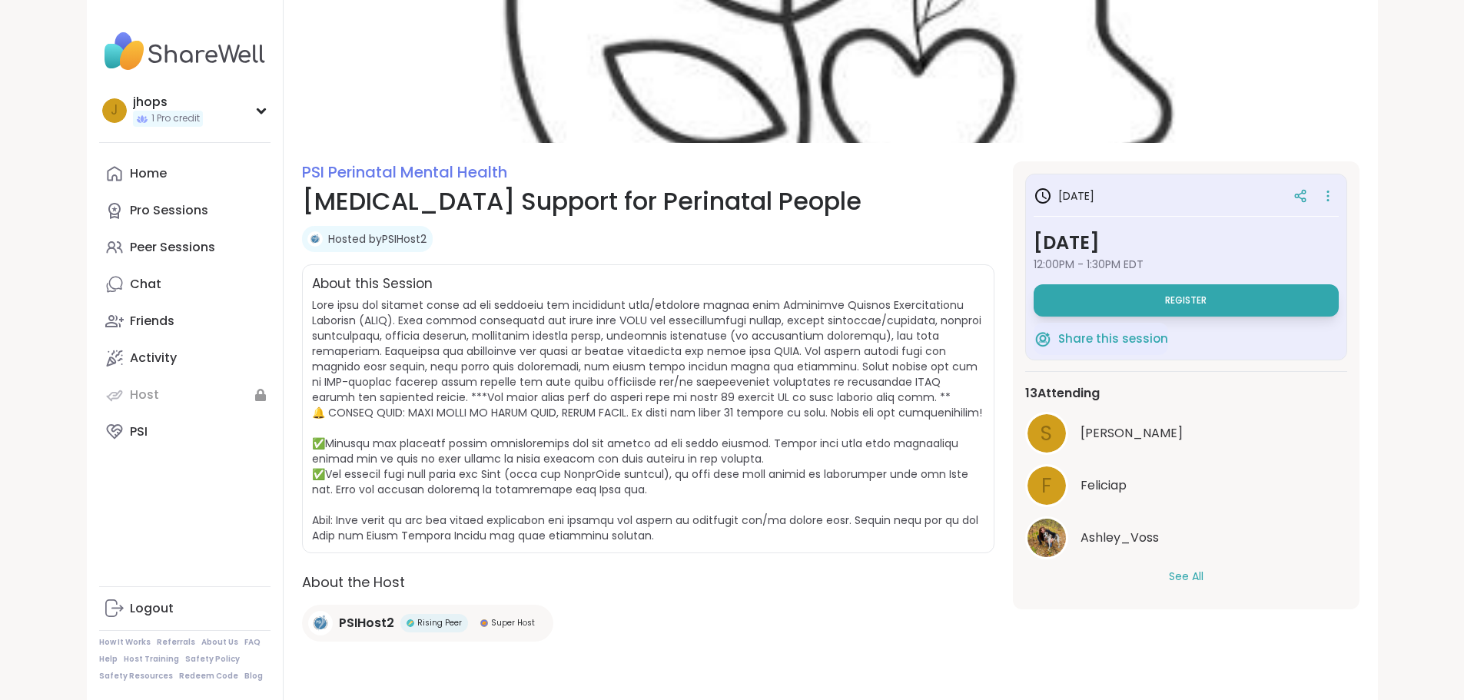
click at [1203, 572] on button "See All" at bounding box center [1186, 577] width 35 height 16
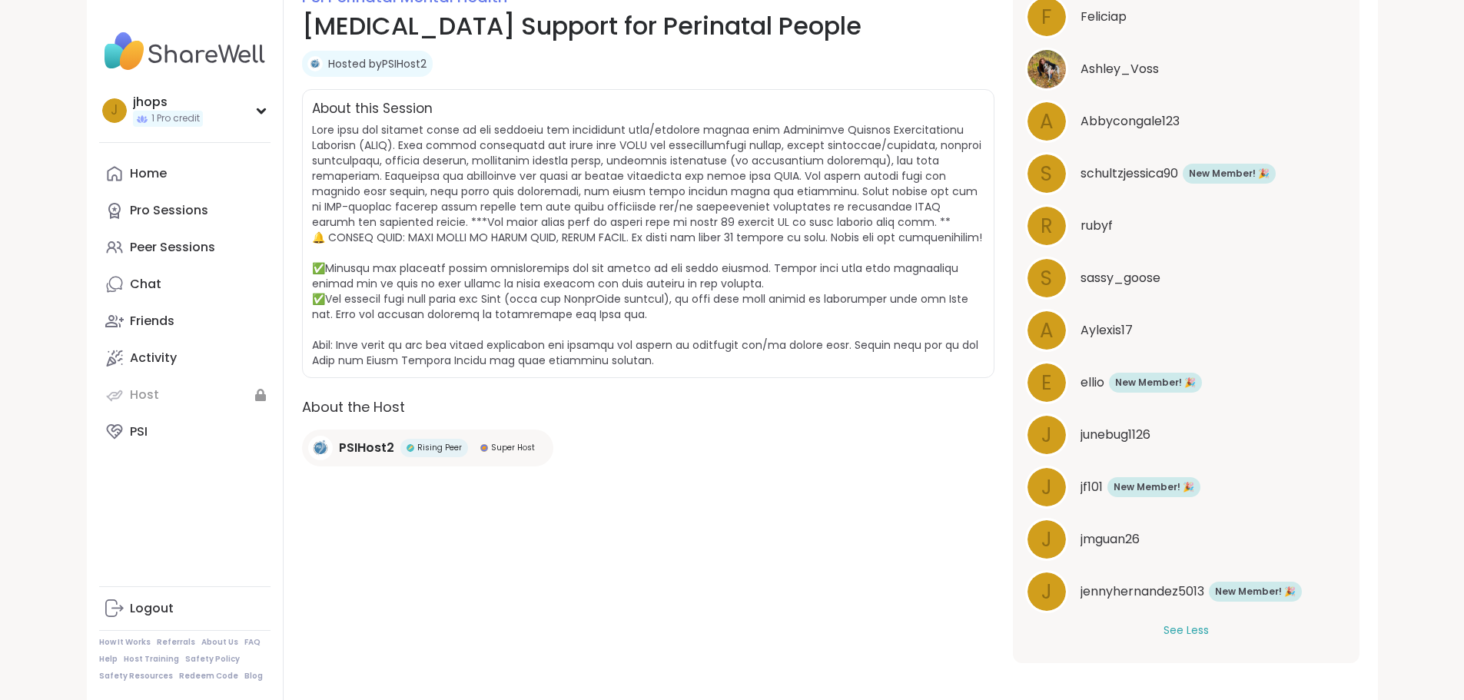
scroll to position [240, 0]
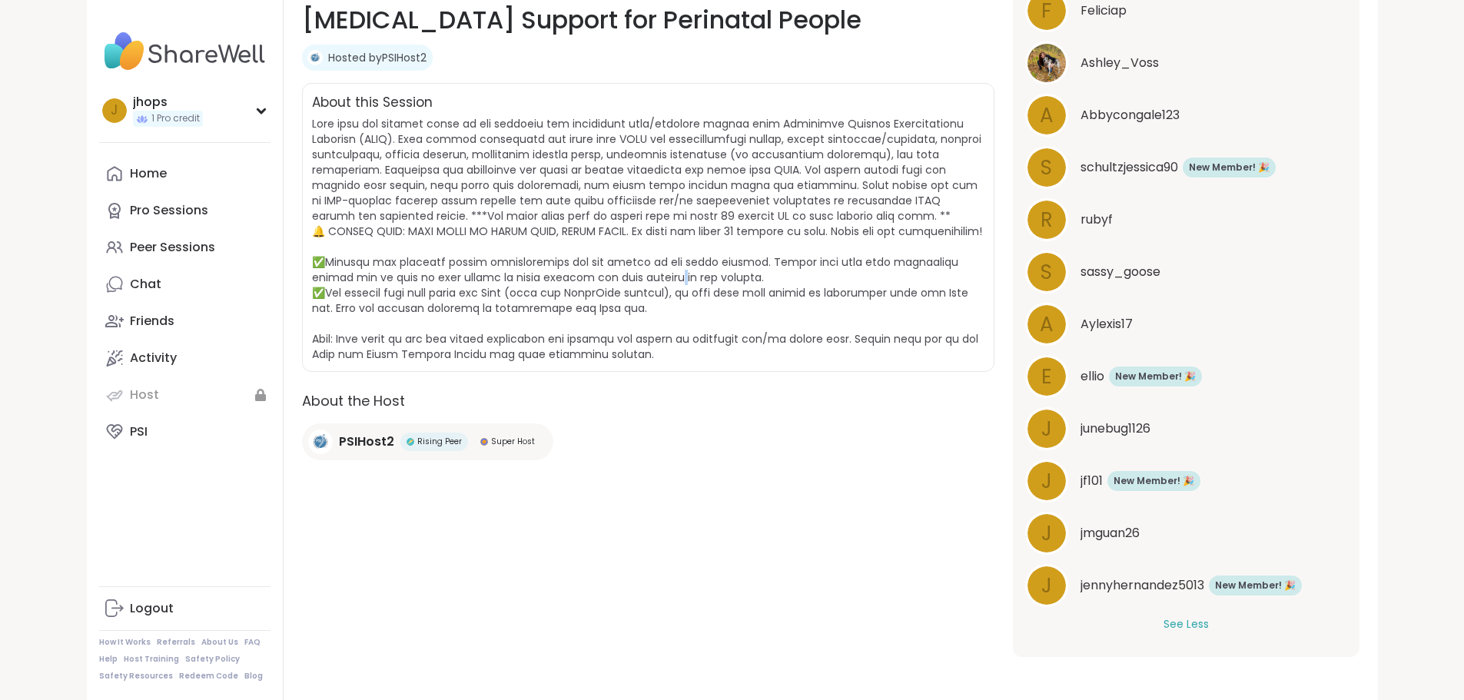
click at [432, 264] on span at bounding box center [647, 239] width 670 height 246
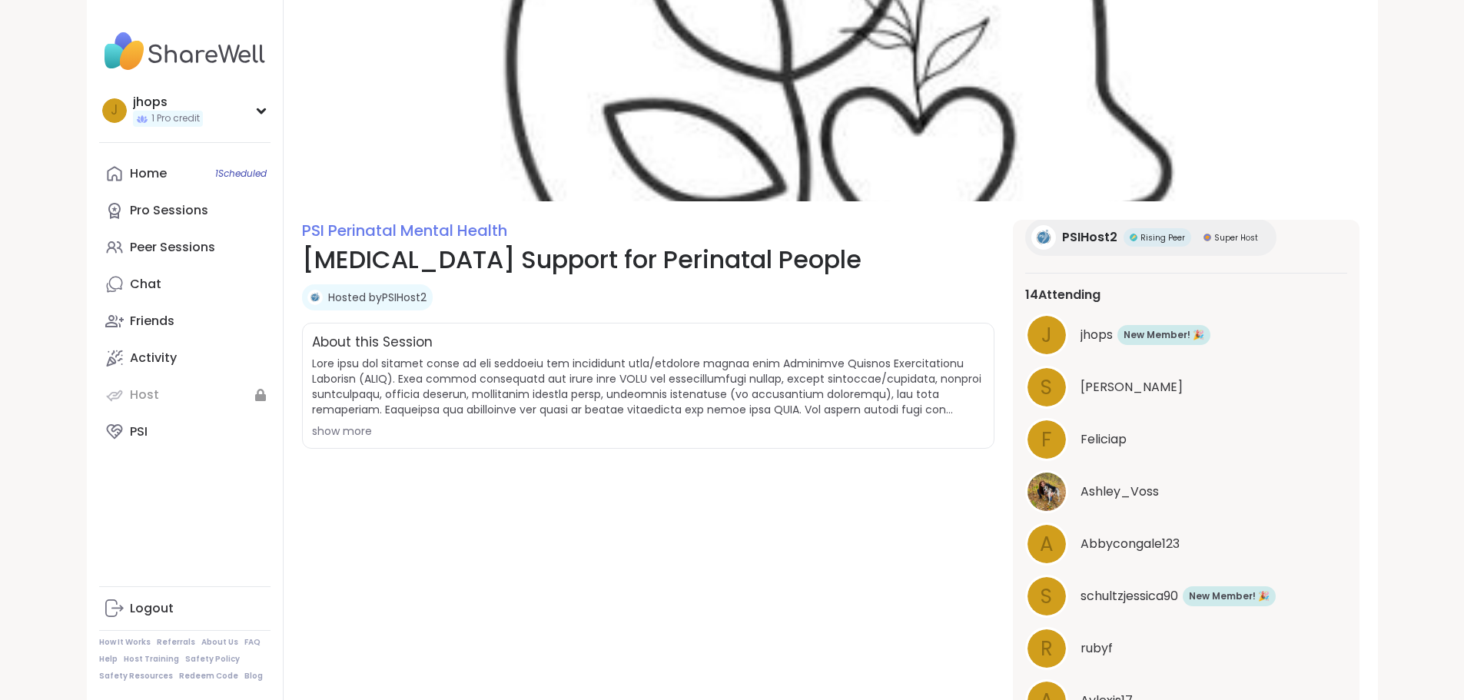
scroll to position [430, 0]
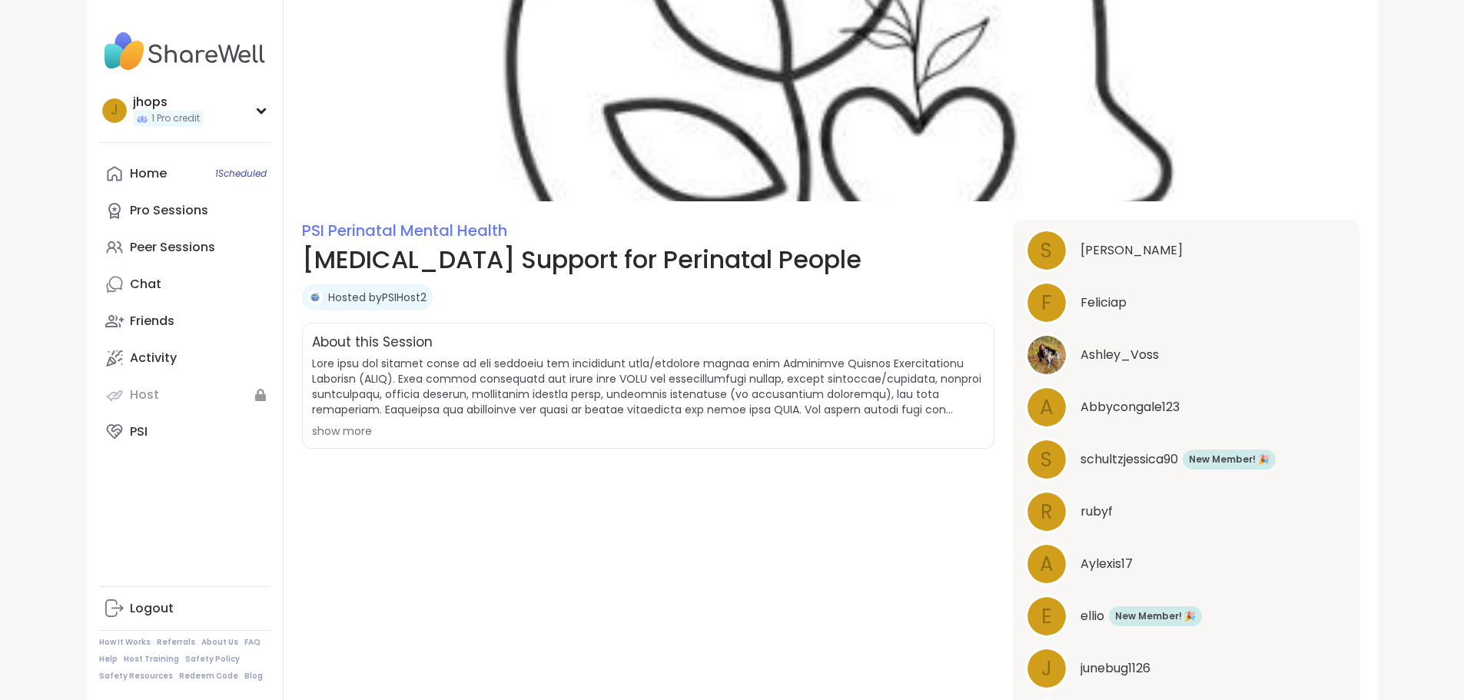
click at [312, 436] on div "show more" at bounding box center [648, 430] width 672 height 15
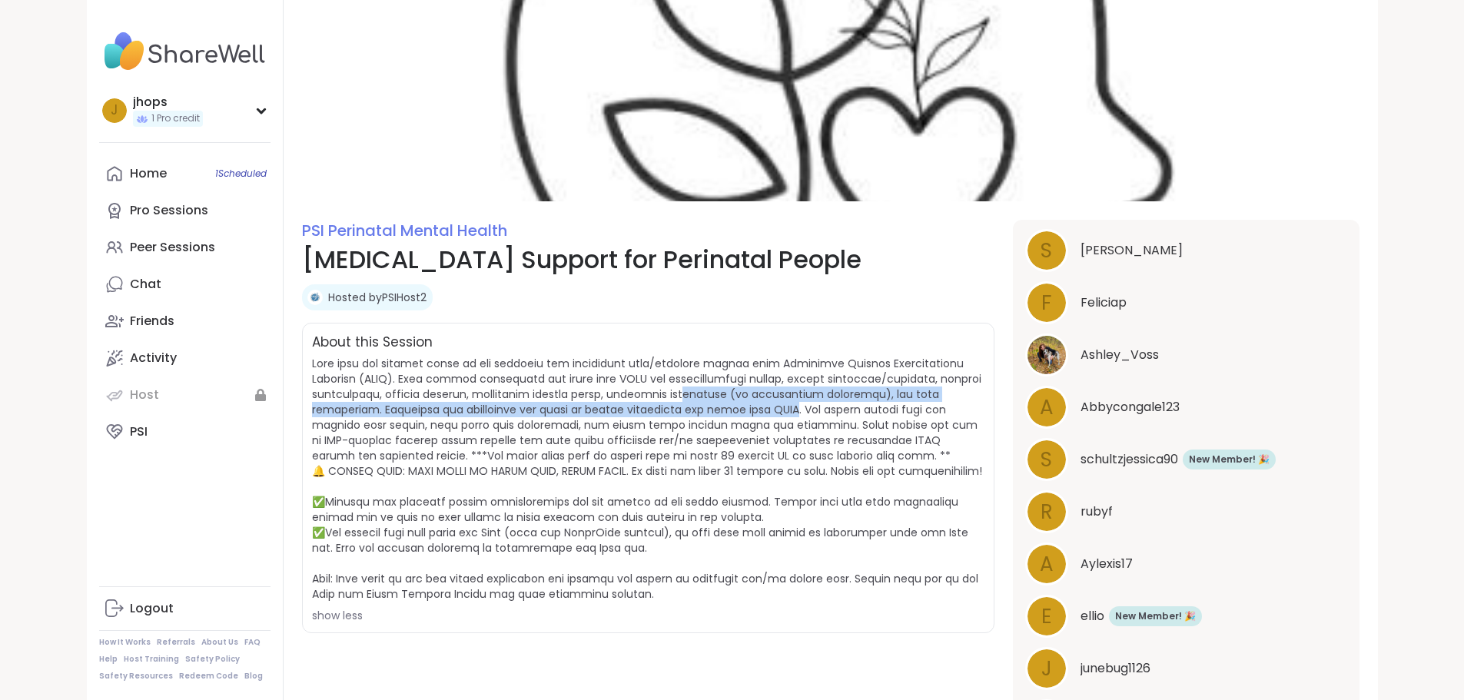
drag, startPoint x: 388, startPoint y: 403, endPoint x: 407, endPoint y: 419, distance: 24.6
click at [394, 406] on span at bounding box center [647, 479] width 670 height 246
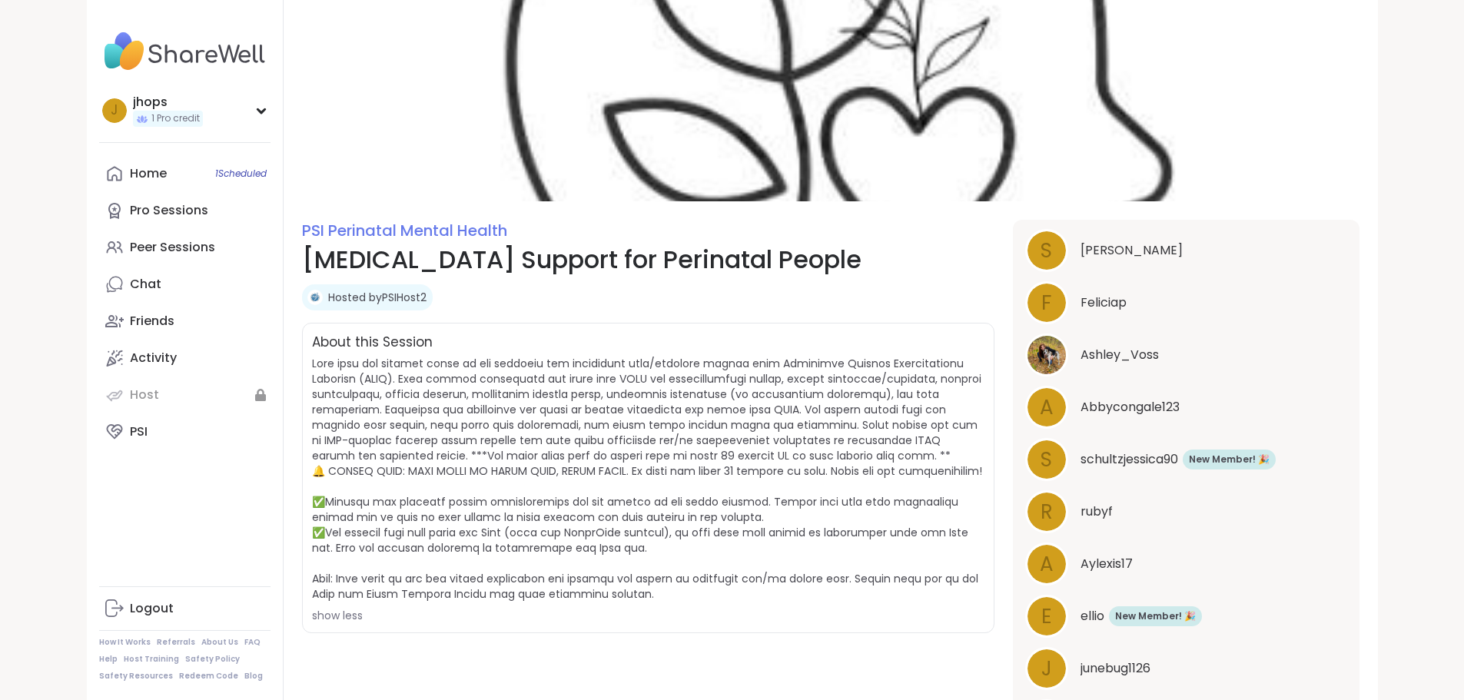
click at [409, 419] on span at bounding box center [647, 479] width 670 height 246
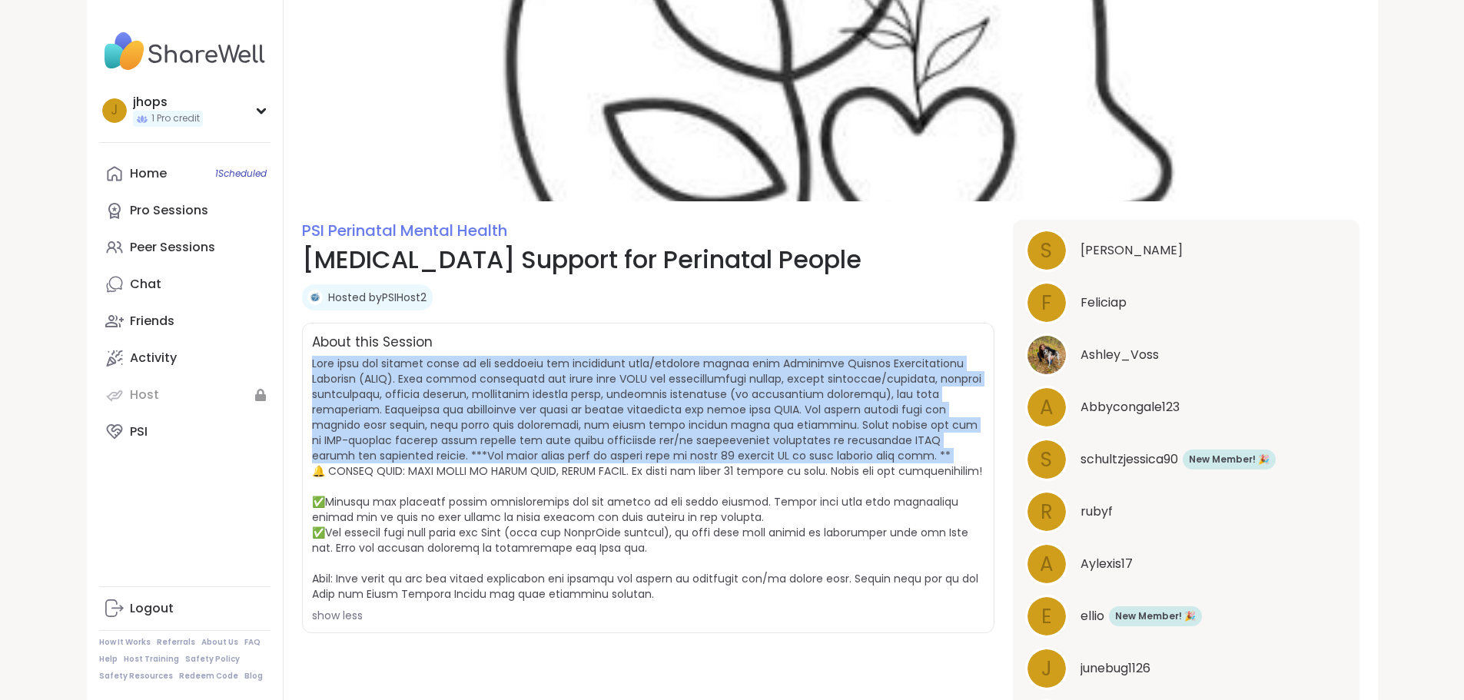
click at [409, 419] on span at bounding box center [647, 479] width 670 height 246
click at [422, 432] on span at bounding box center [647, 479] width 670 height 246
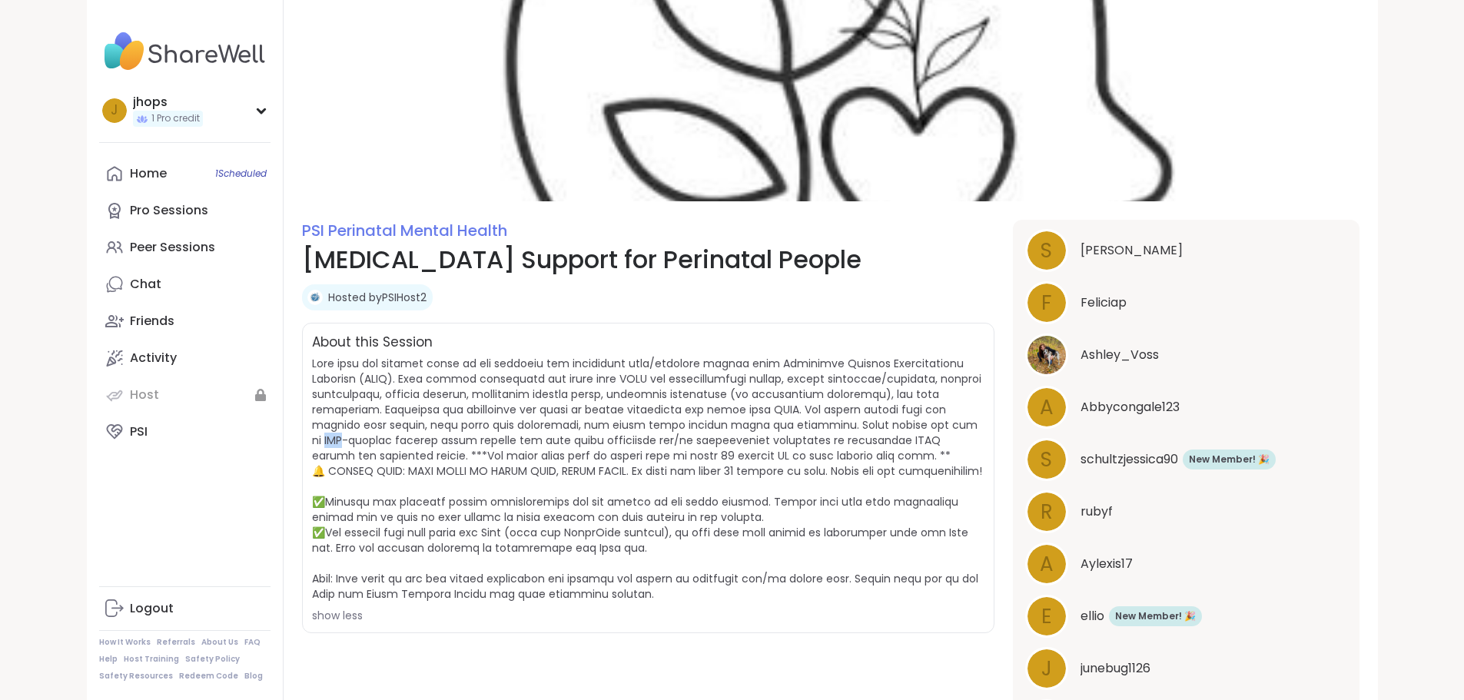
click at [422, 432] on span at bounding box center [647, 479] width 670 height 246
click at [336, 475] on span "show less" at bounding box center [648, 489] width 672 height 267
click at [320, 447] on span at bounding box center [647, 479] width 670 height 246
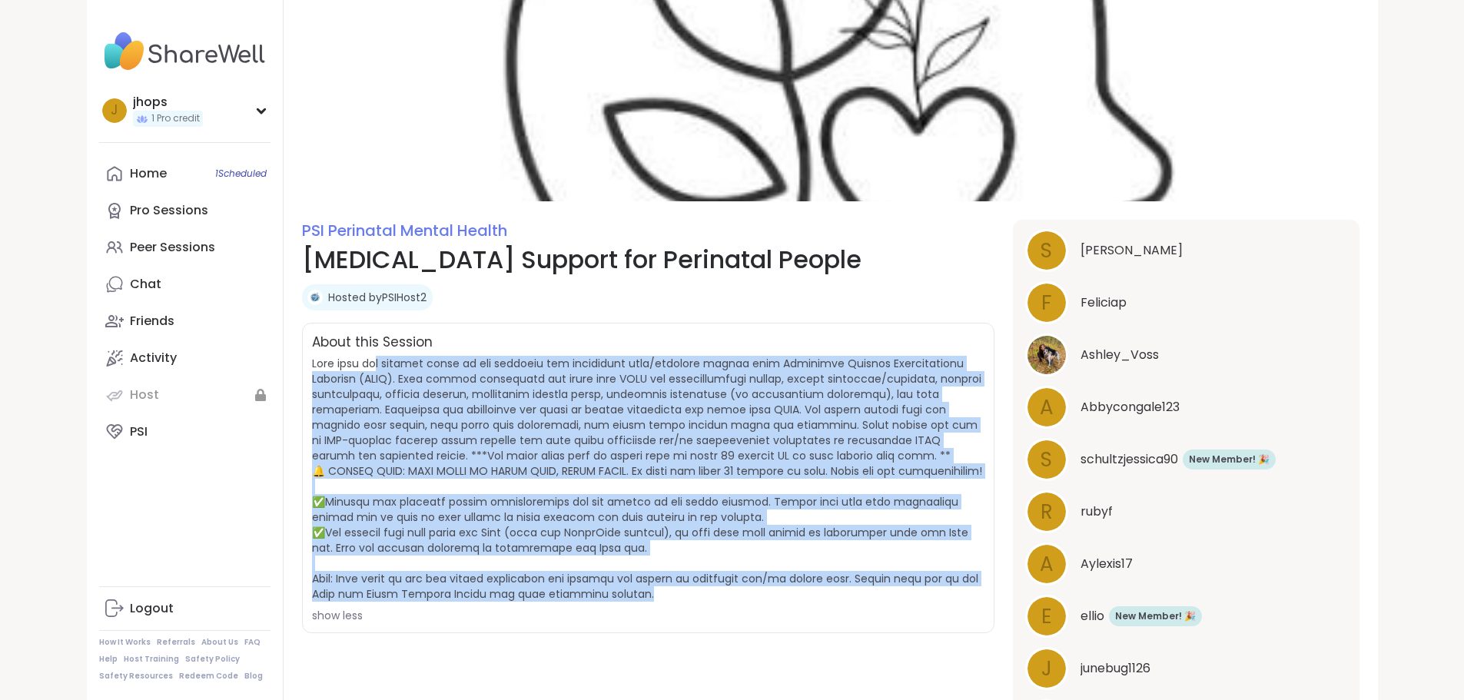
drag, startPoint x: 290, startPoint y: 362, endPoint x: 919, endPoint y: 580, distance: 666.0
click at [919, 580] on span "show less" at bounding box center [648, 489] width 672 height 267
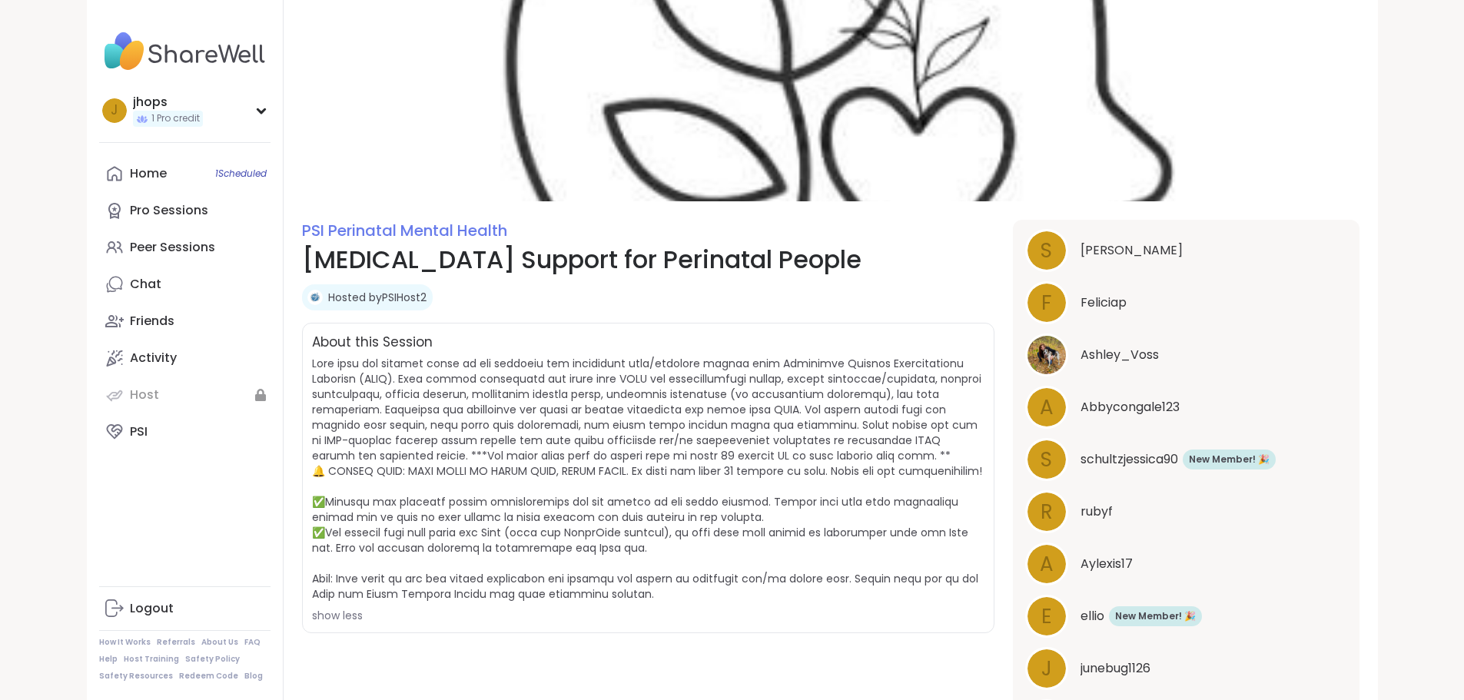
click at [919, 580] on span "show less" at bounding box center [648, 489] width 672 height 267
click at [685, 585] on span "show less" at bounding box center [648, 489] width 672 height 267
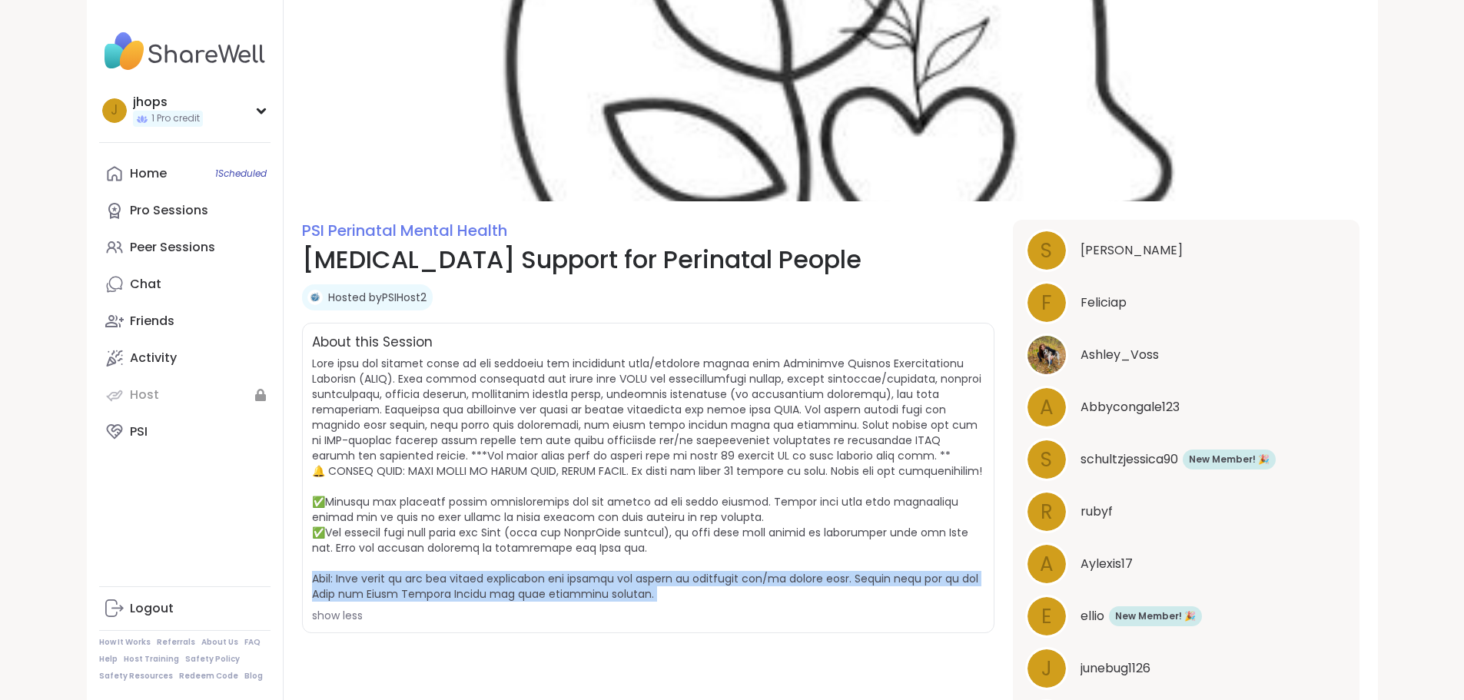
click at [685, 585] on span "show less" at bounding box center [648, 489] width 672 height 267
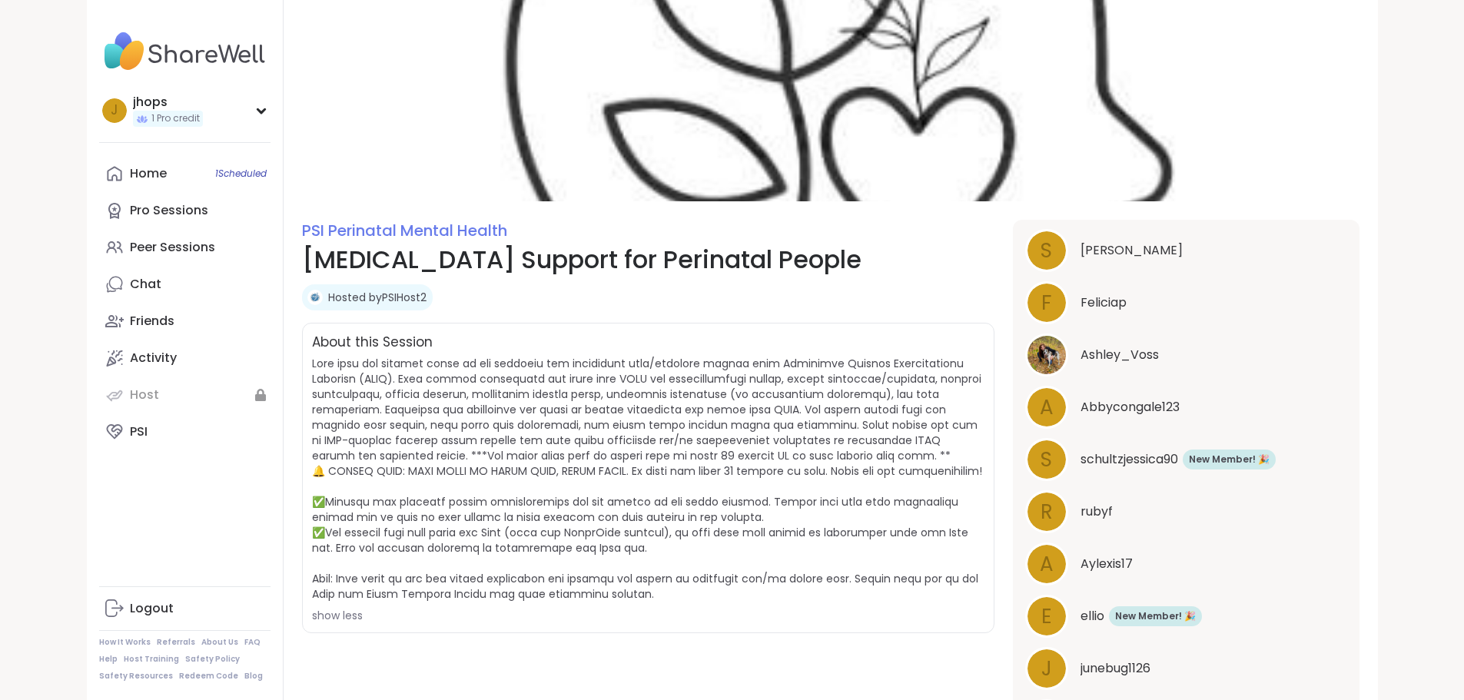
click at [532, 636] on div "PSI Perinatal Mental Health ADHD Support for Perinatal People Hosted by PSIHost…" at bounding box center [648, 558] width 692 height 677
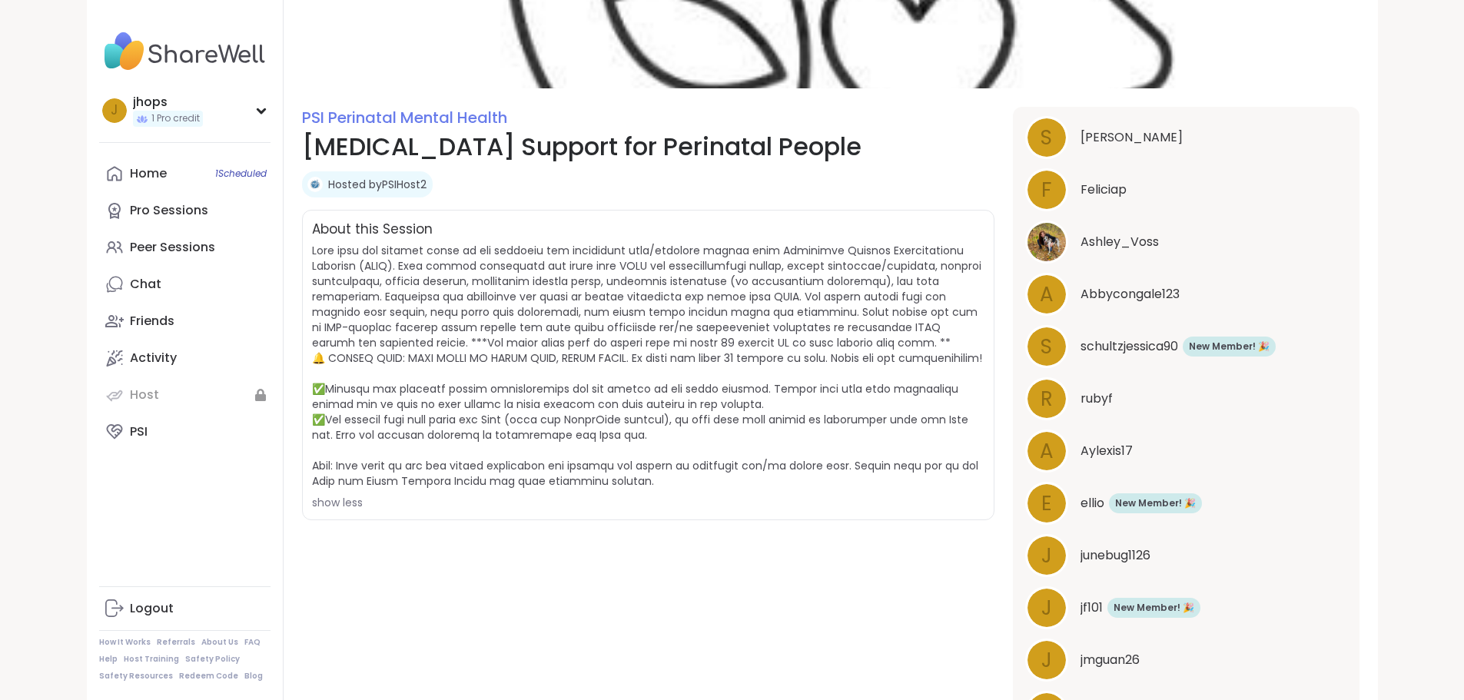
scroll to position [77, 0]
